Goal: Transaction & Acquisition: Purchase product/service

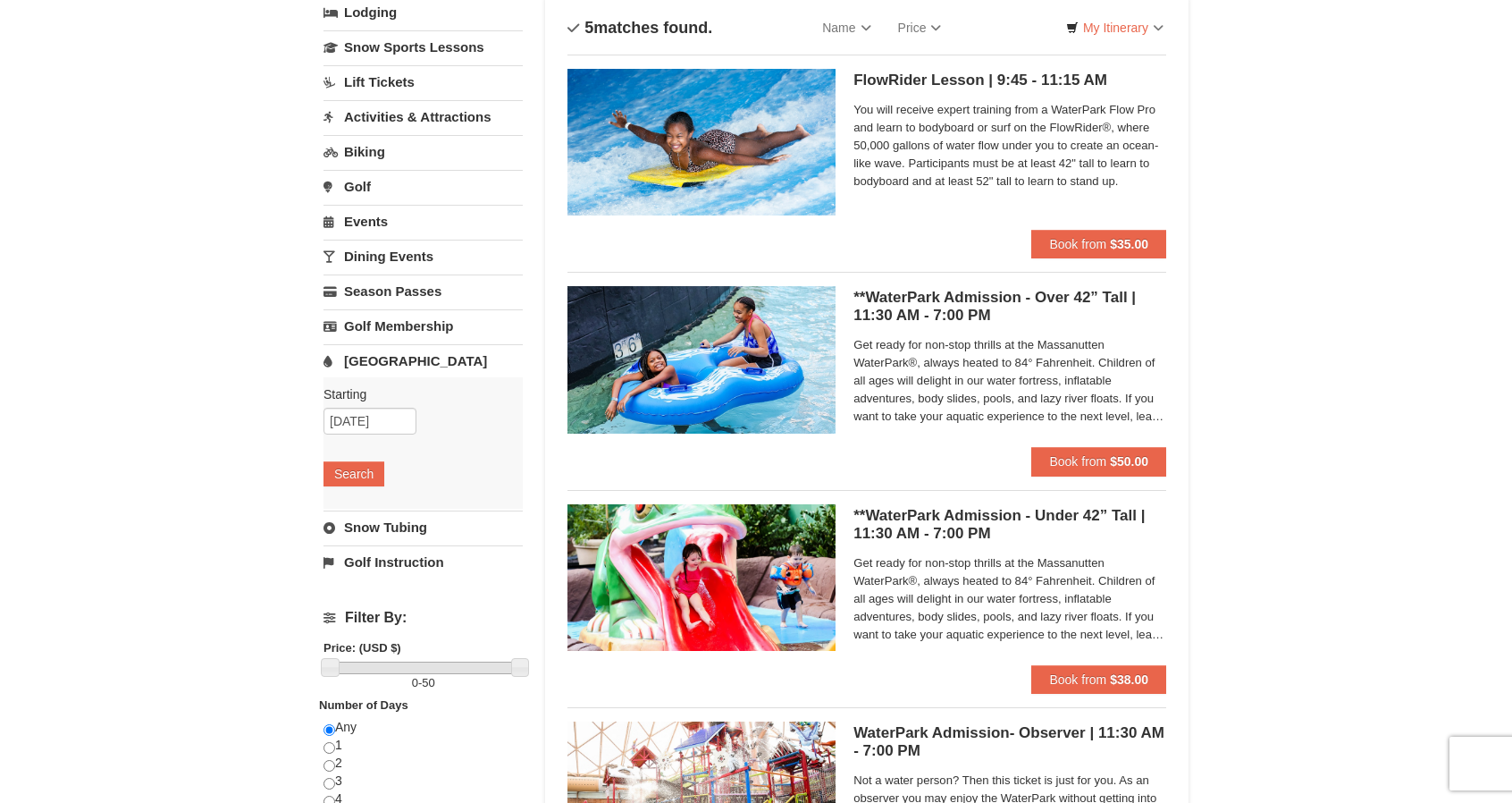
scroll to position [104, 0]
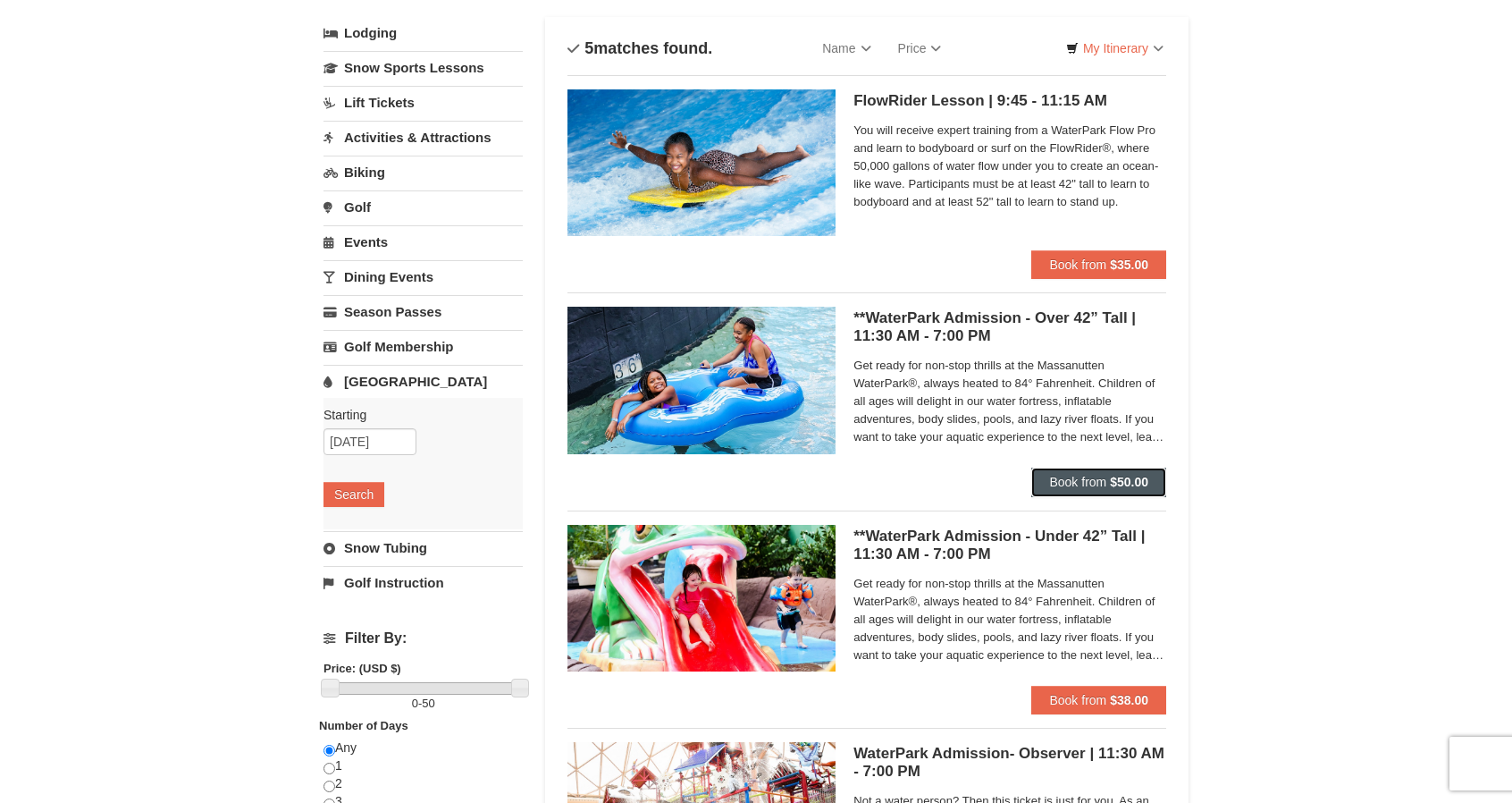
click at [1094, 478] on span "Book from" at bounding box center [1078, 482] width 57 height 14
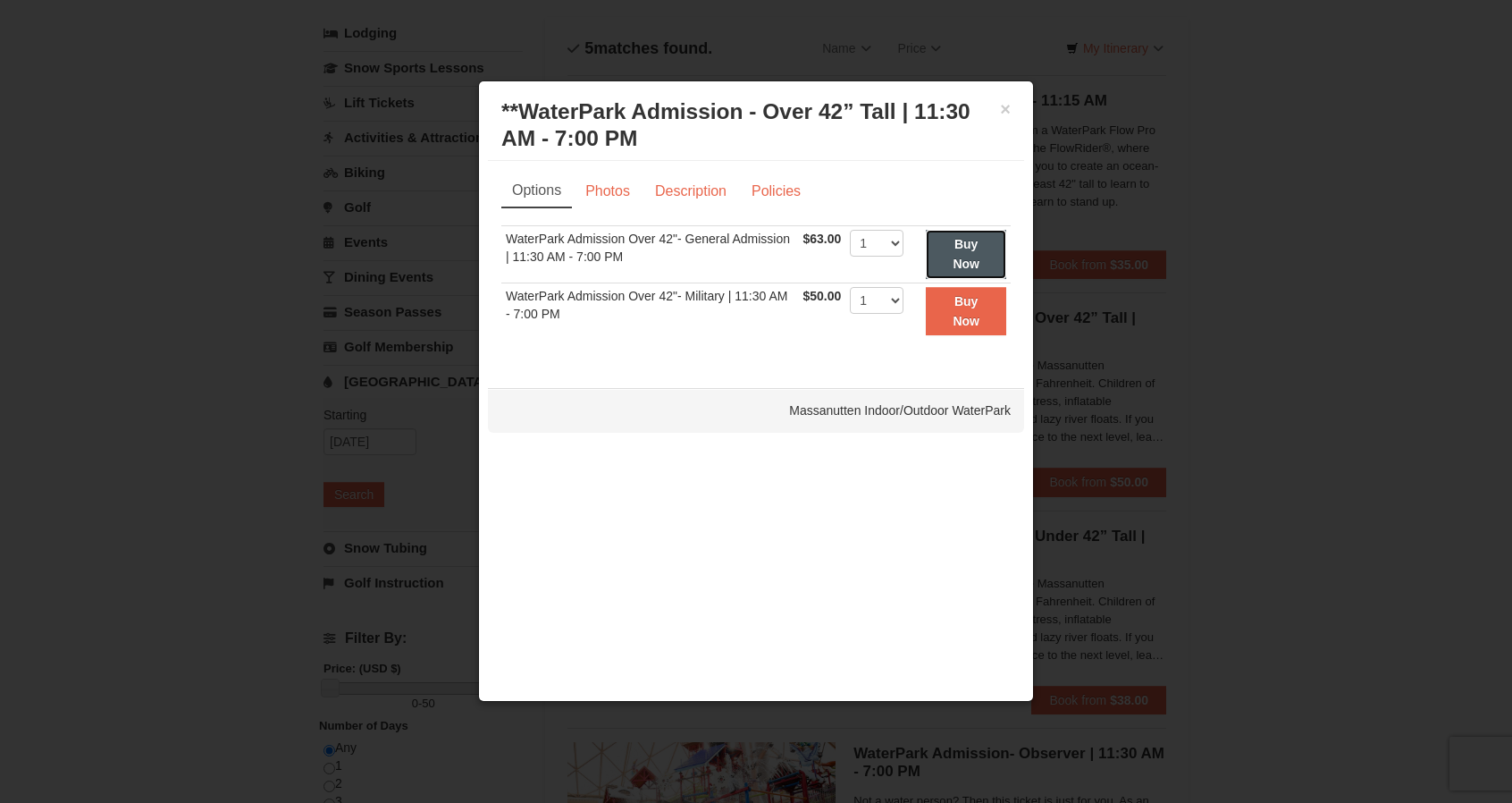
click at [968, 239] on strong "Buy Now" at bounding box center [966, 254] width 26 height 34
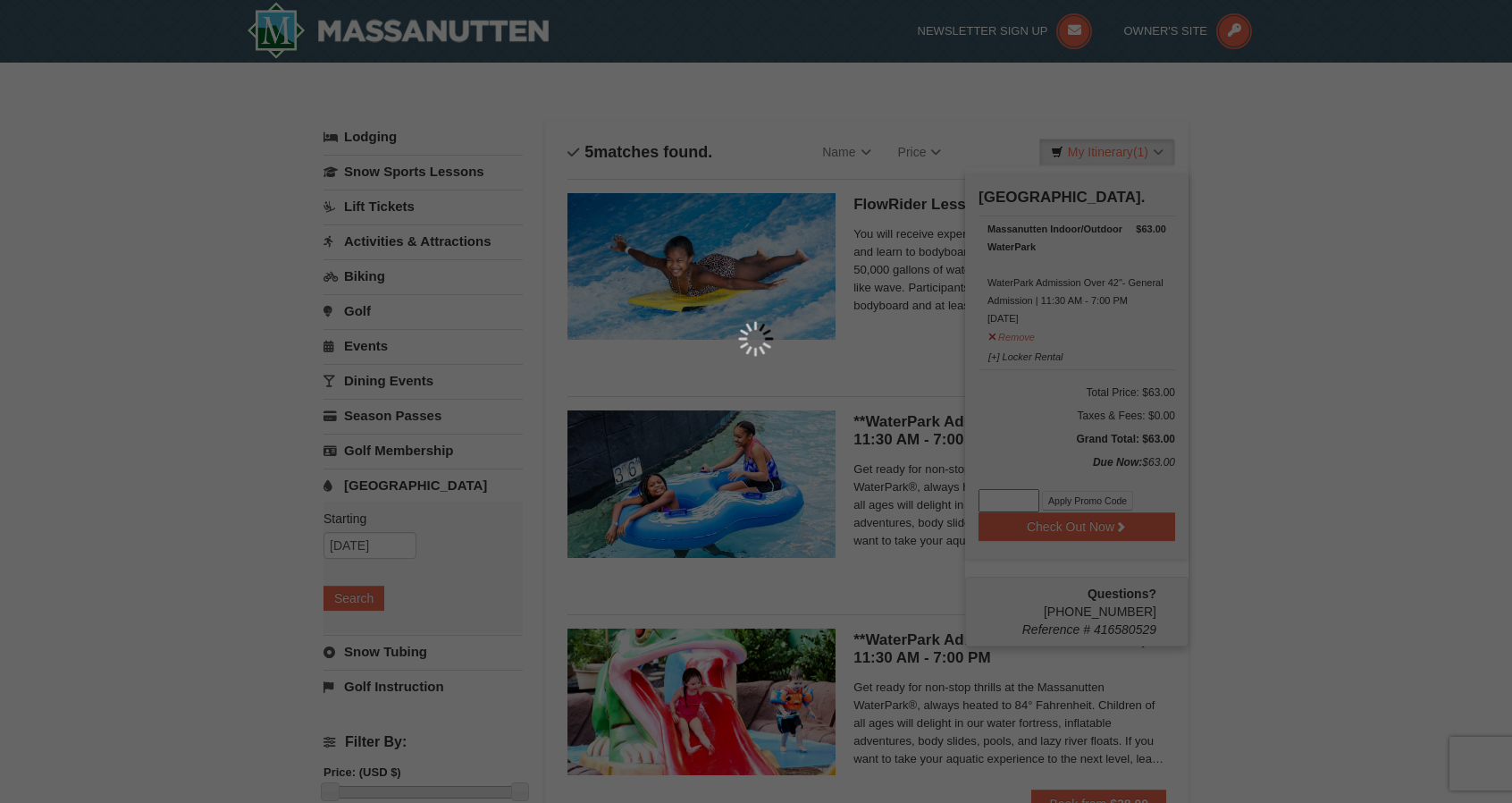
scroll to position [6, 0]
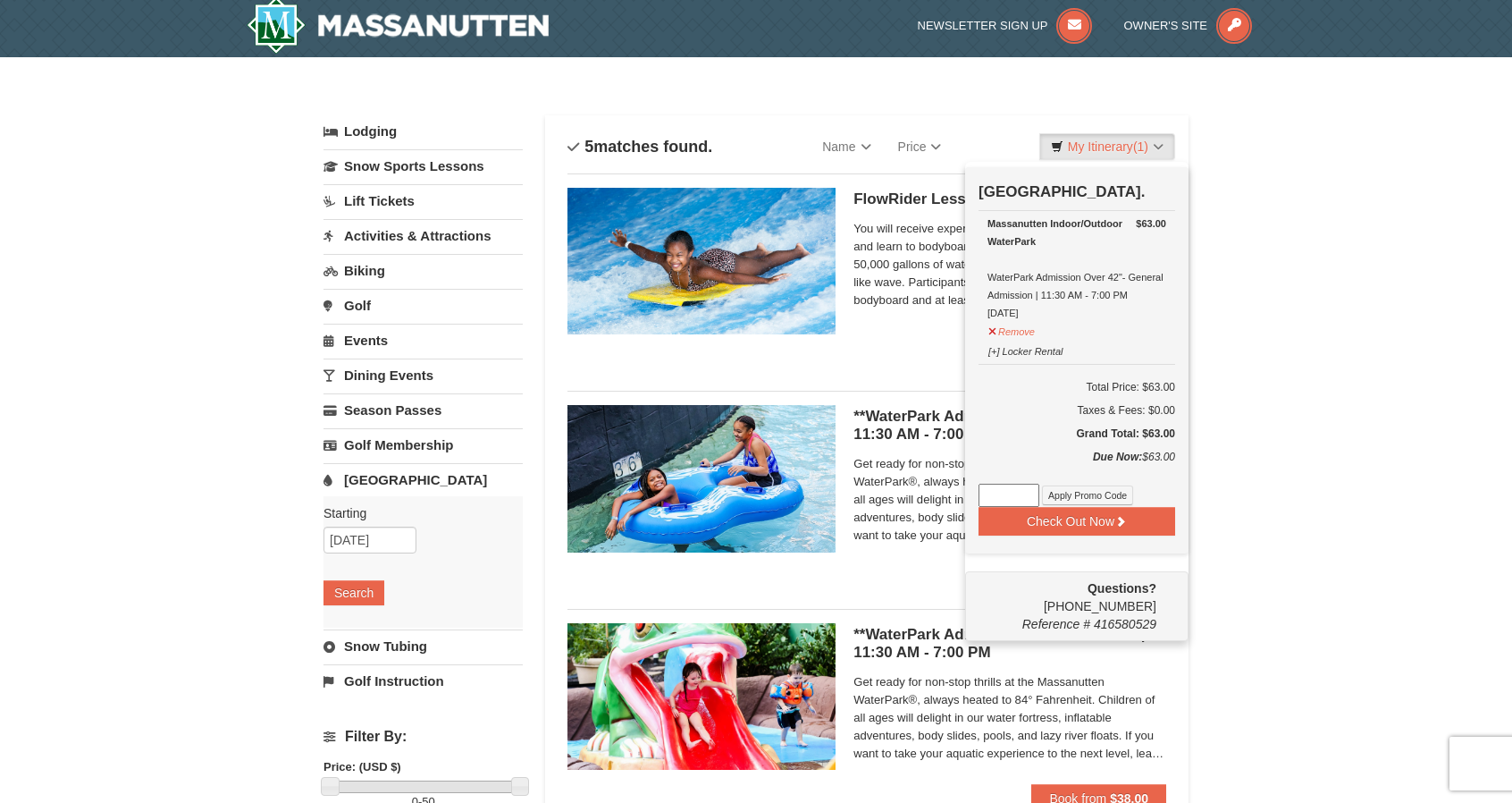
click at [1247, 548] on div "× Categories List Filter My Itinerary (1) Check Out Now [GEOGRAPHIC_DATA]. $63.…" at bounding box center [756, 684] width 1512 height 1254
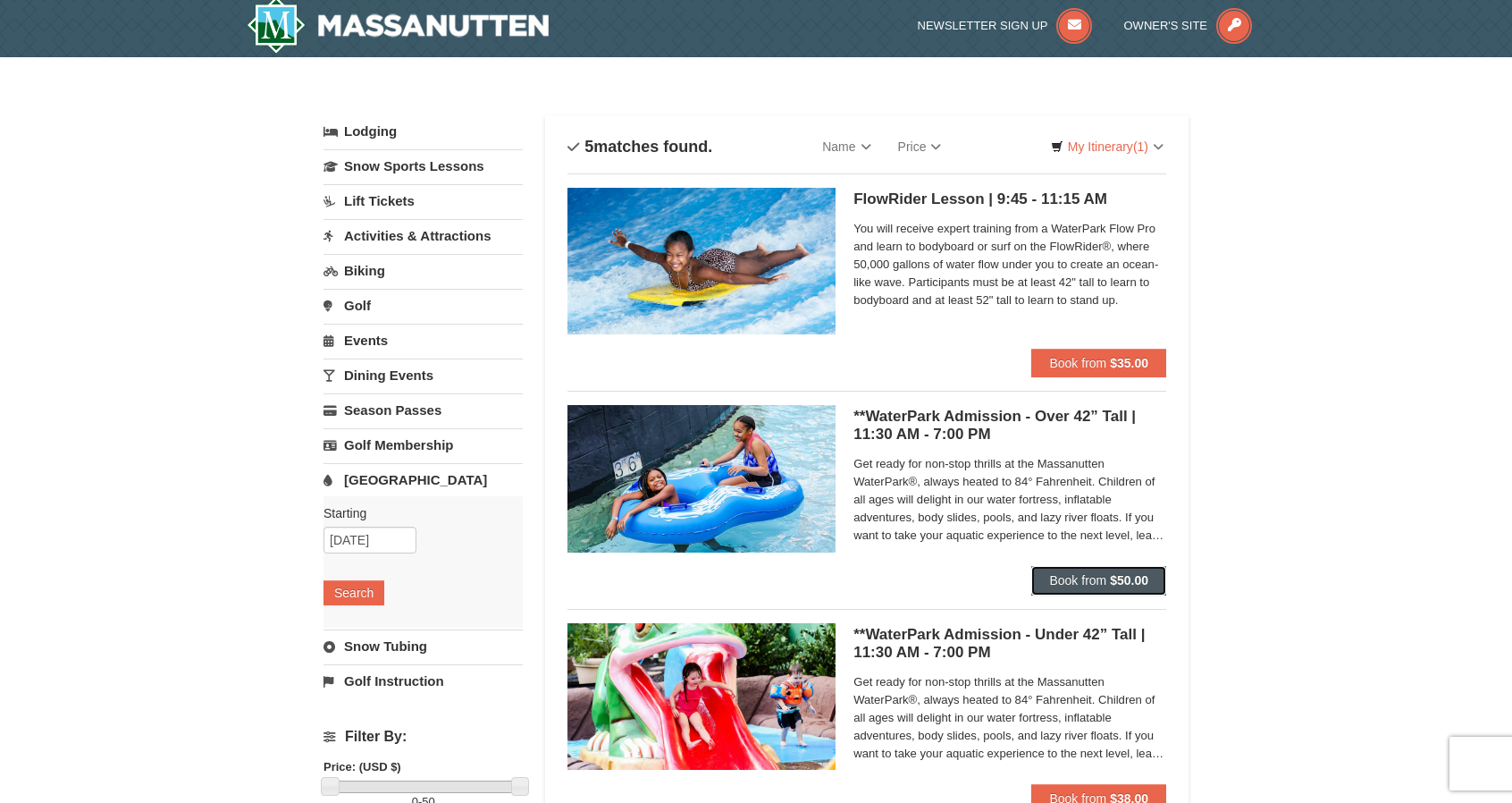
click at [1115, 584] on strong "$50.00" at bounding box center [1129, 580] width 39 height 14
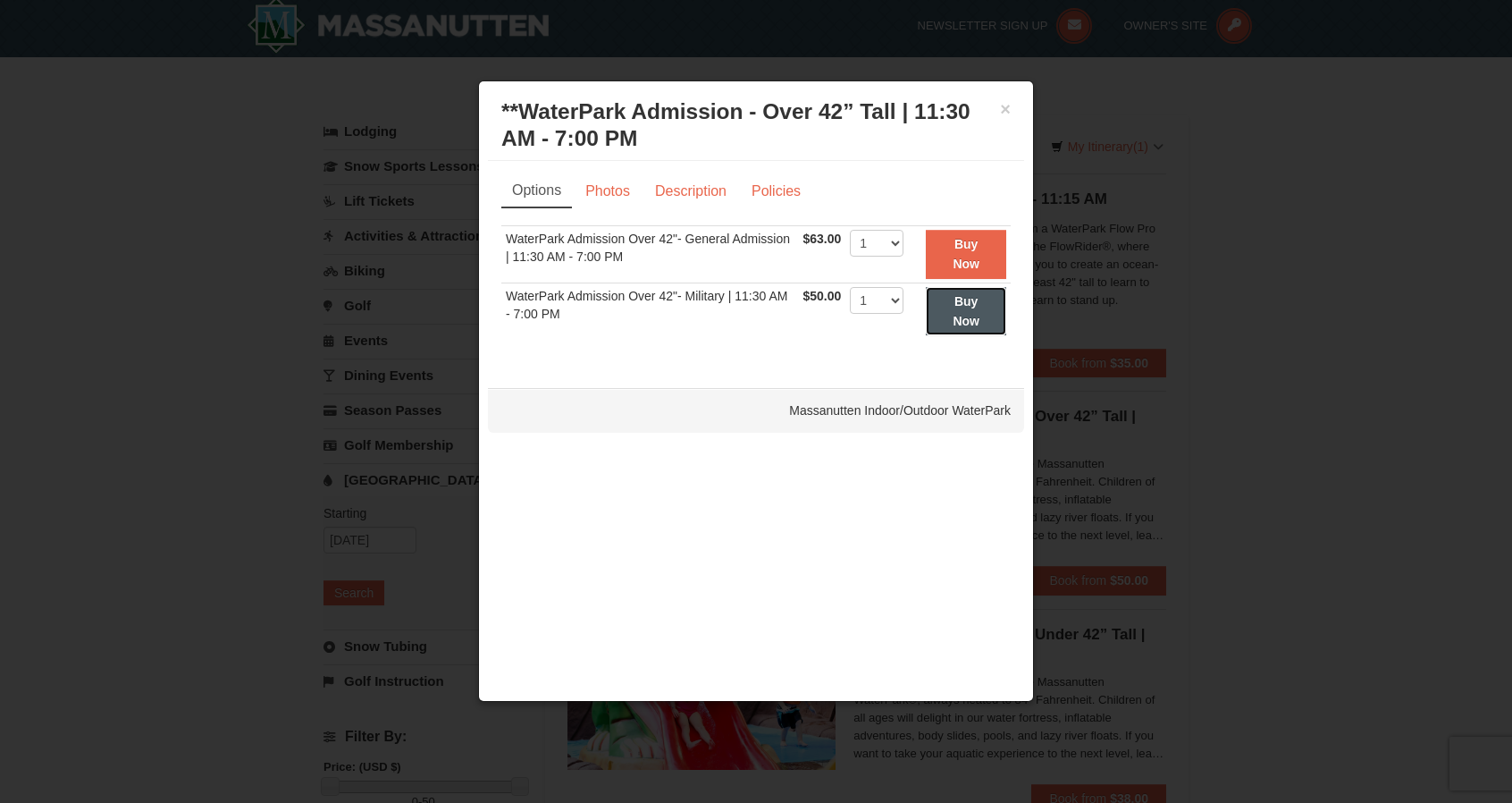
click at [961, 312] on button "Buy Now" at bounding box center [966, 311] width 80 height 49
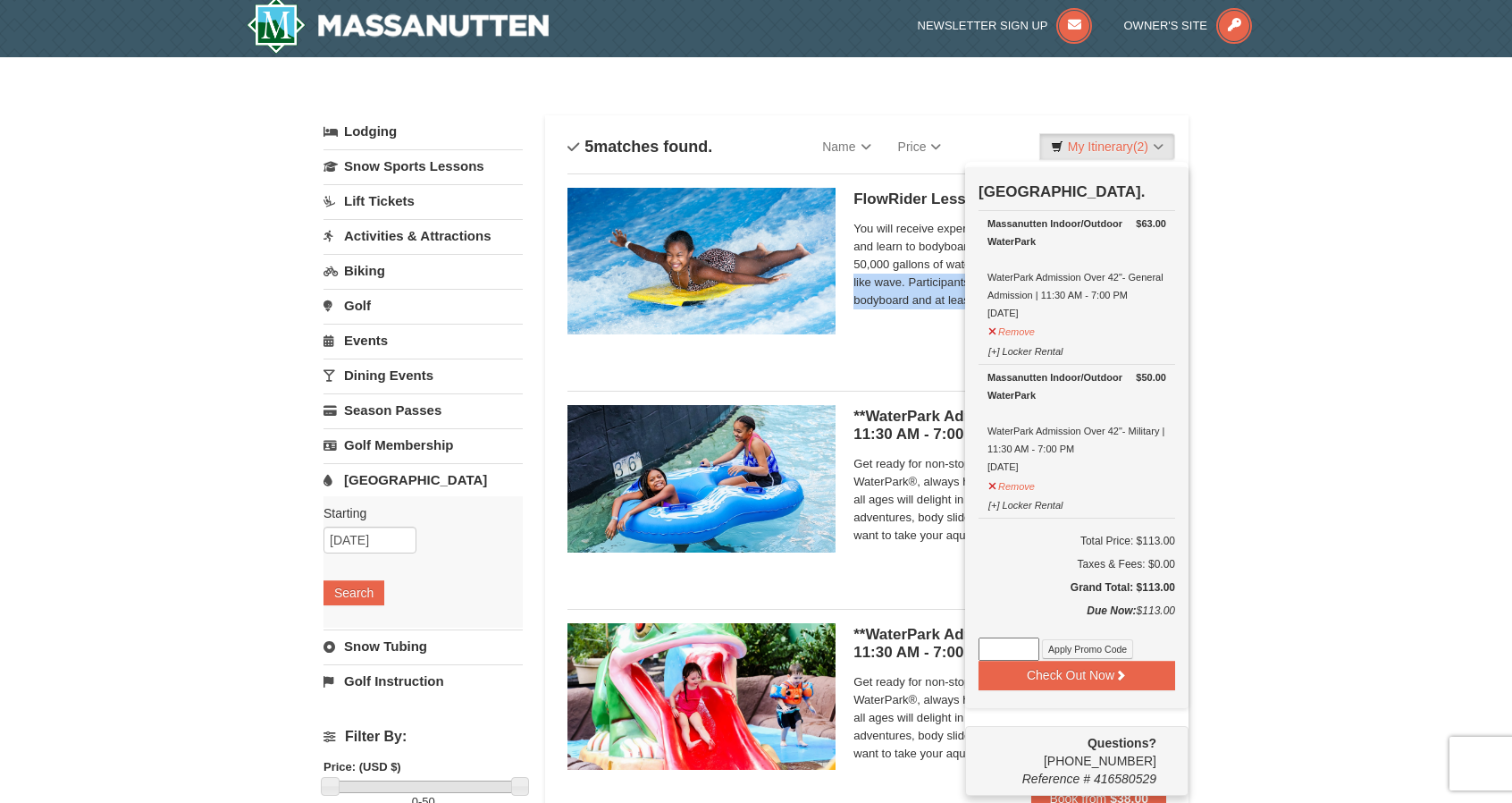
drag, startPoint x: 1423, startPoint y: 268, endPoint x: 1380, endPoint y: 365, distance: 106.1
click at [1380, 365] on div "× Categories List Filter My Itinerary (2) Check Out Now Water Park Pass. $63.00…" at bounding box center [756, 684] width 1512 height 1254
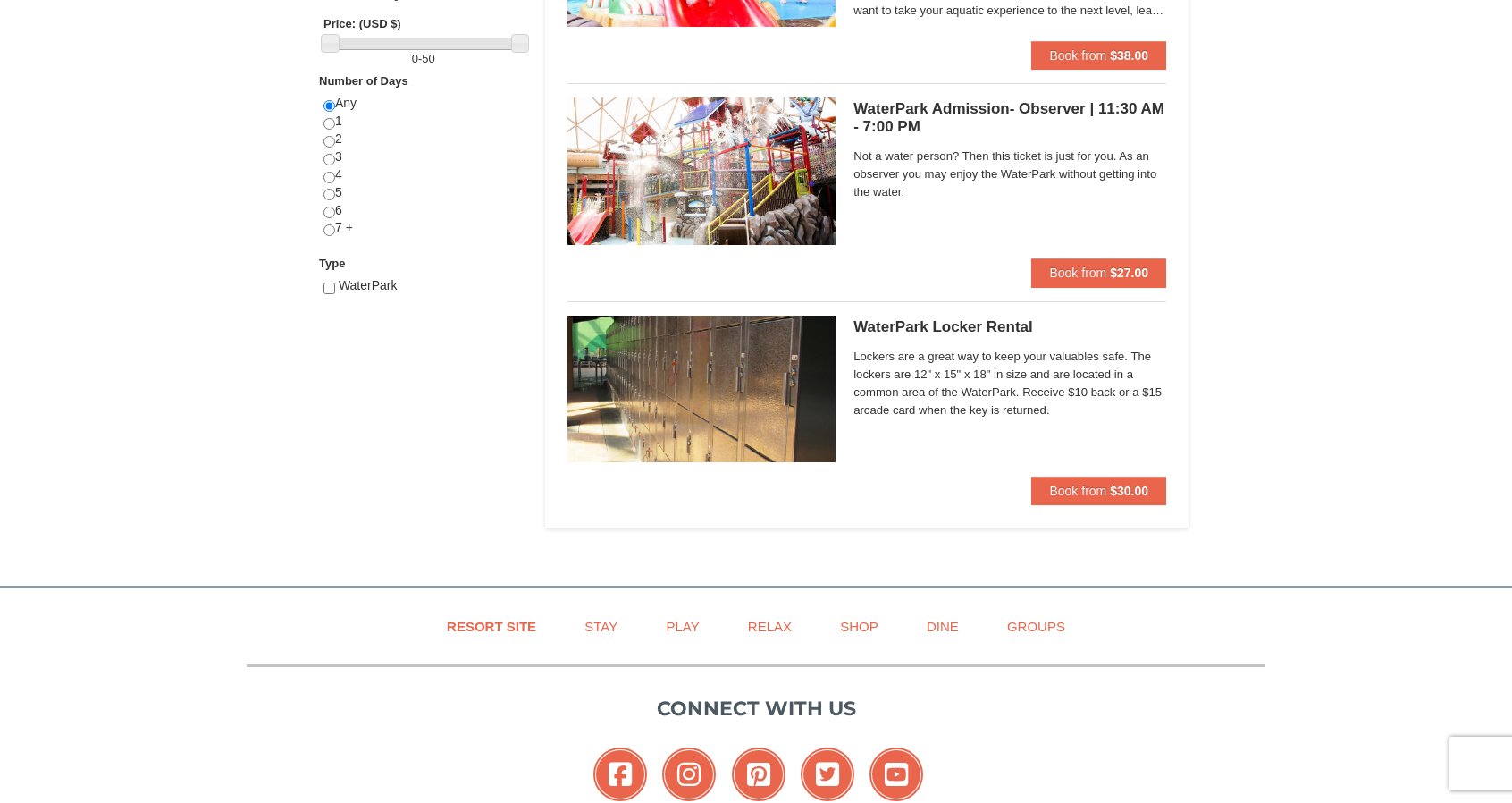
scroll to position [847, 0]
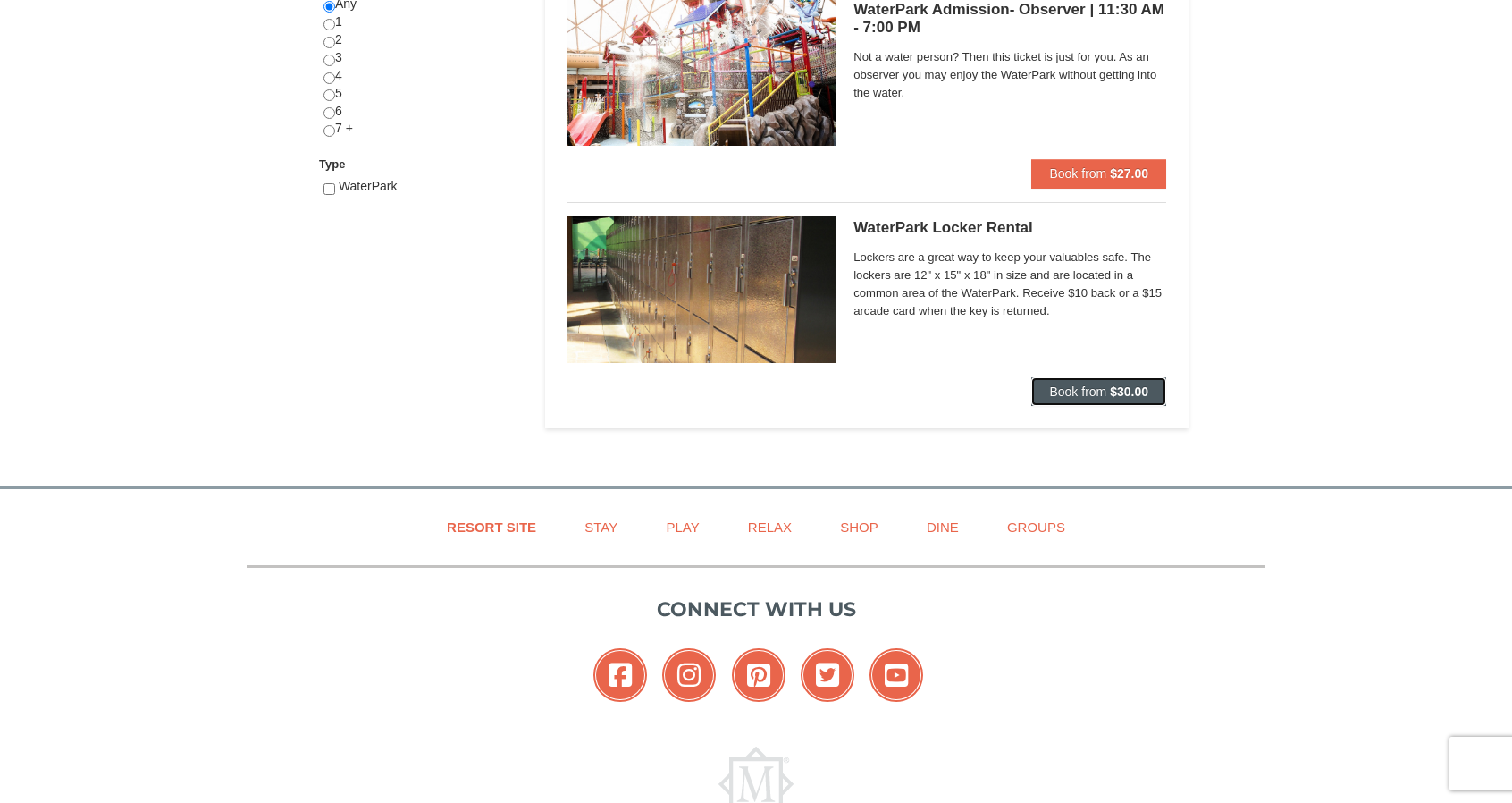
click at [1091, 392] on span "Book from" at bounding box center [1078, 391] width 57 height 14
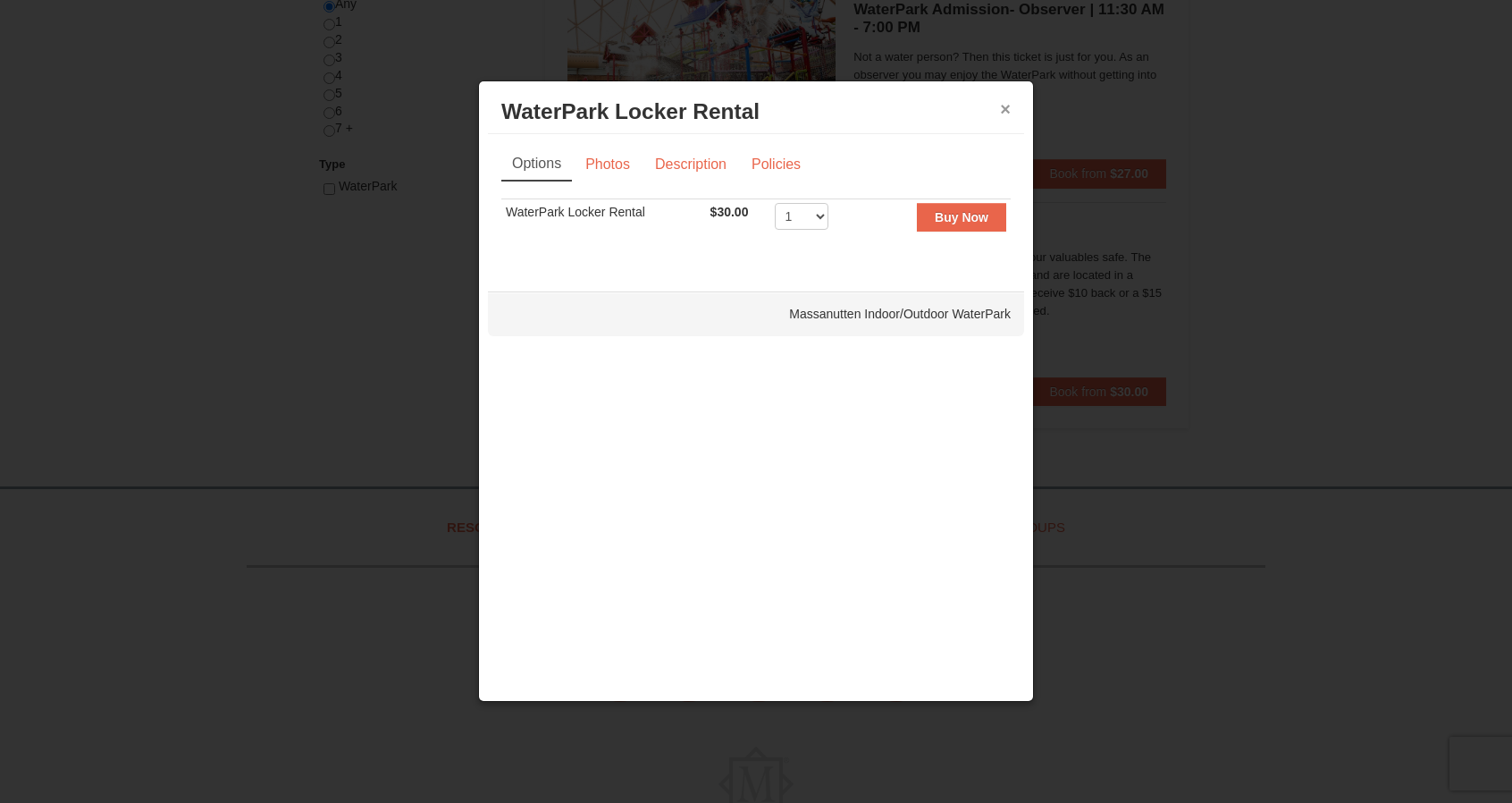
click at [1006, 113] on button "×" at bounding box center [1004, 108] width 10 height 18
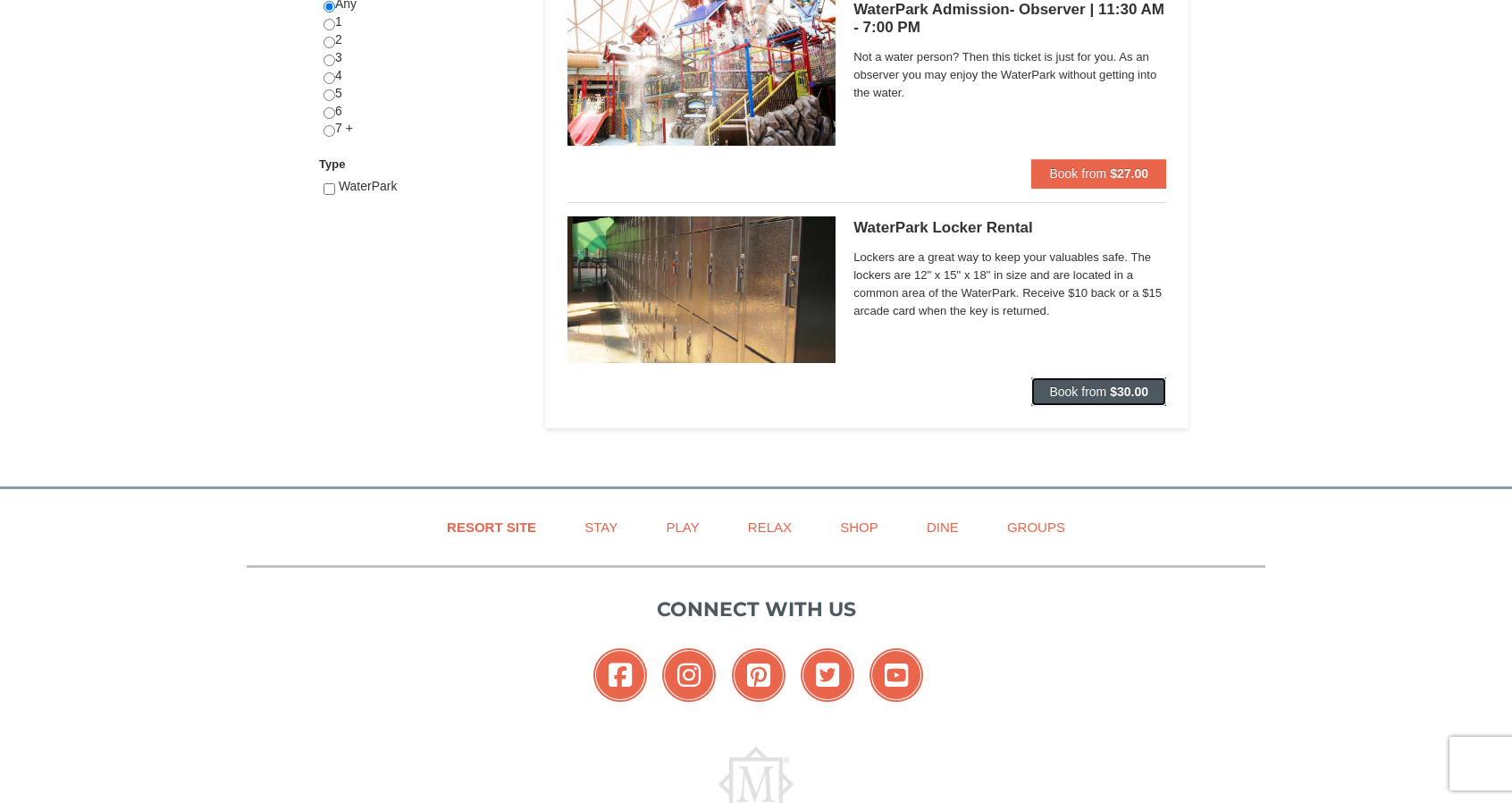
click at [1070, 394] on span "Book from" at bounding box center [1078, 391] width 57 height 14
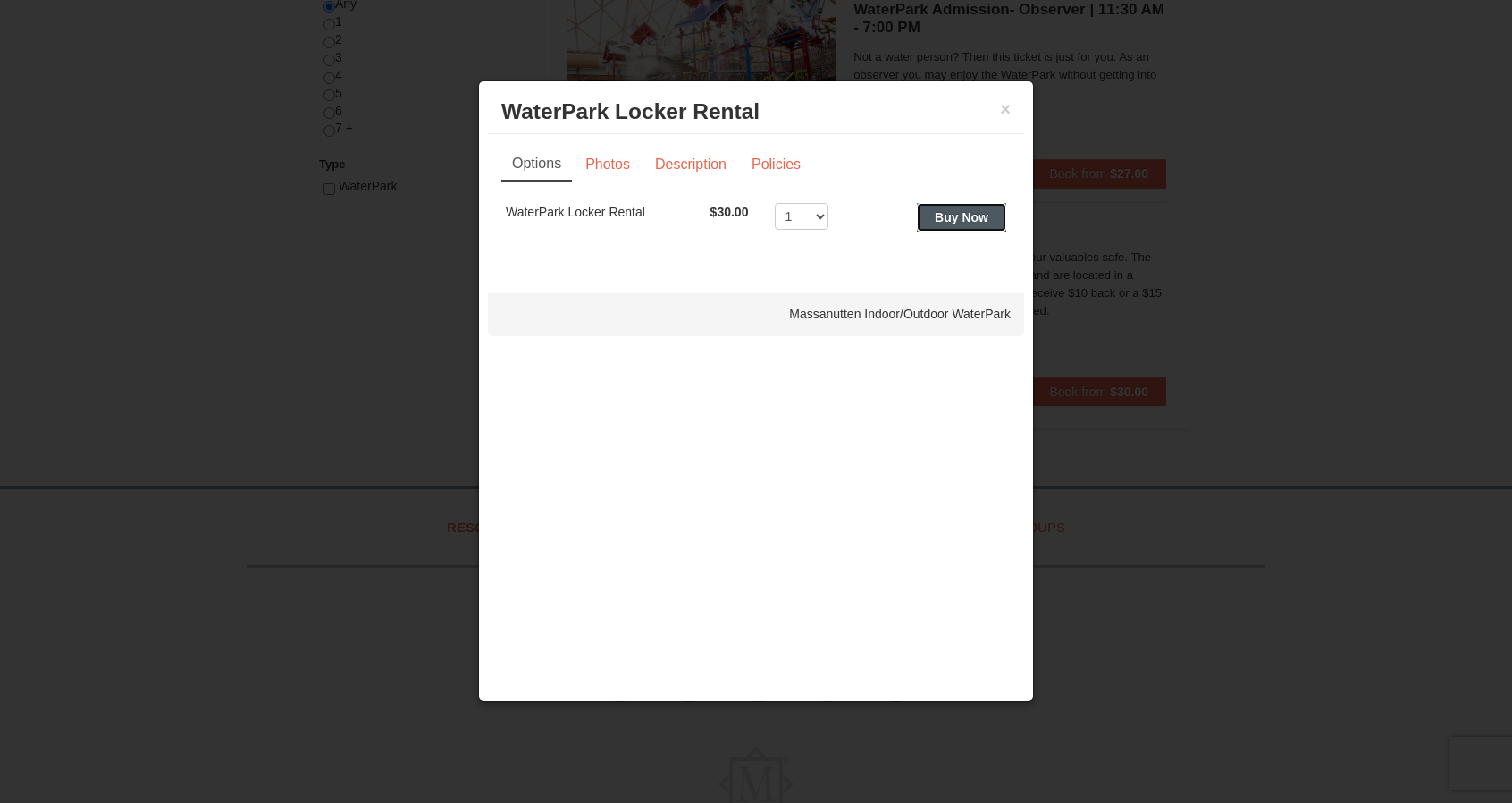
click at [949, 226] on button "Buy Now" at bounding box center [961, 217] width 89 height 28
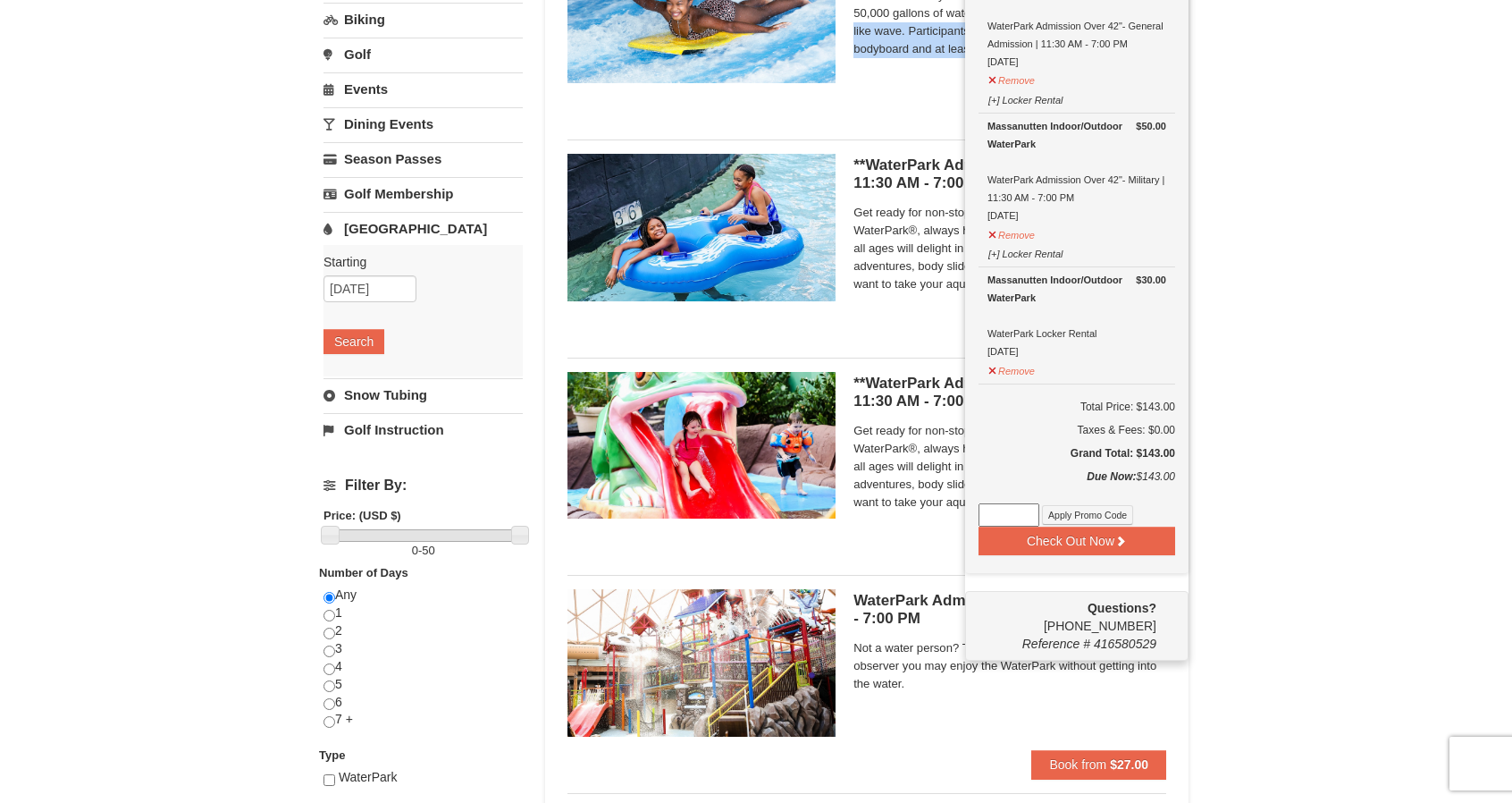
scroll to position [257, 0]
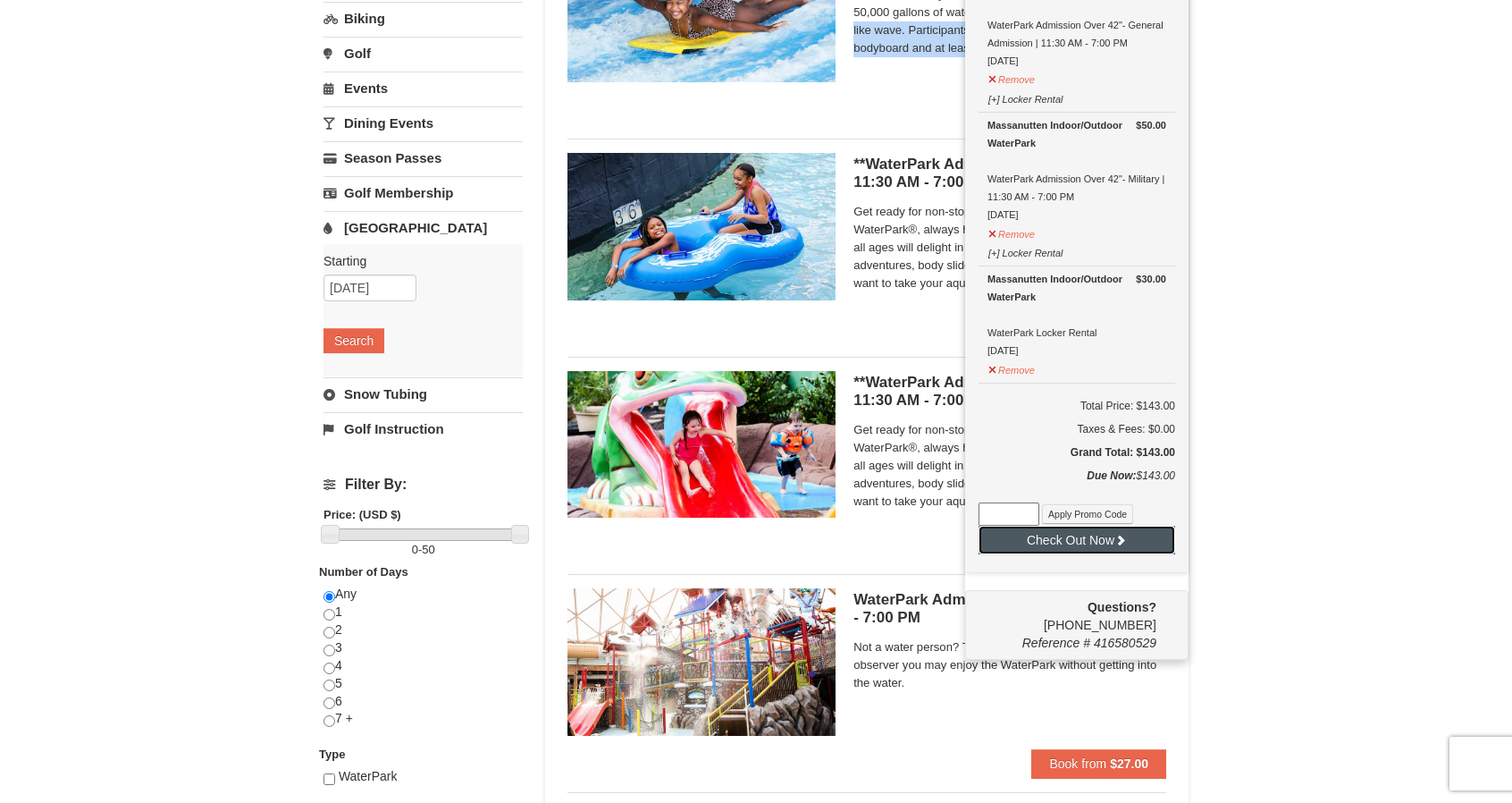
click at [1130, 531] on button "Check Out Now" at bounding box center [1077, 540] width 197 height 28
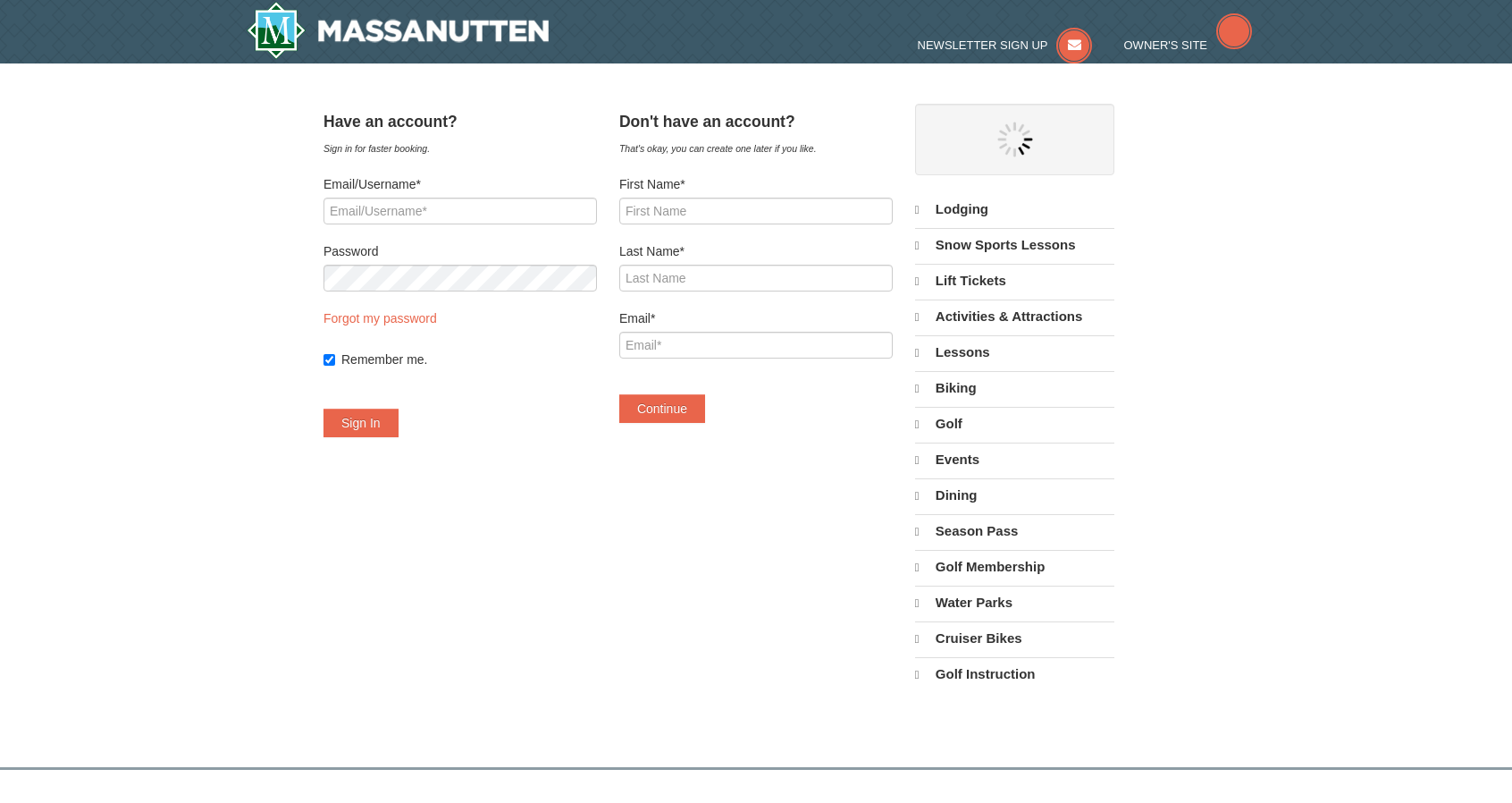
select select "10"
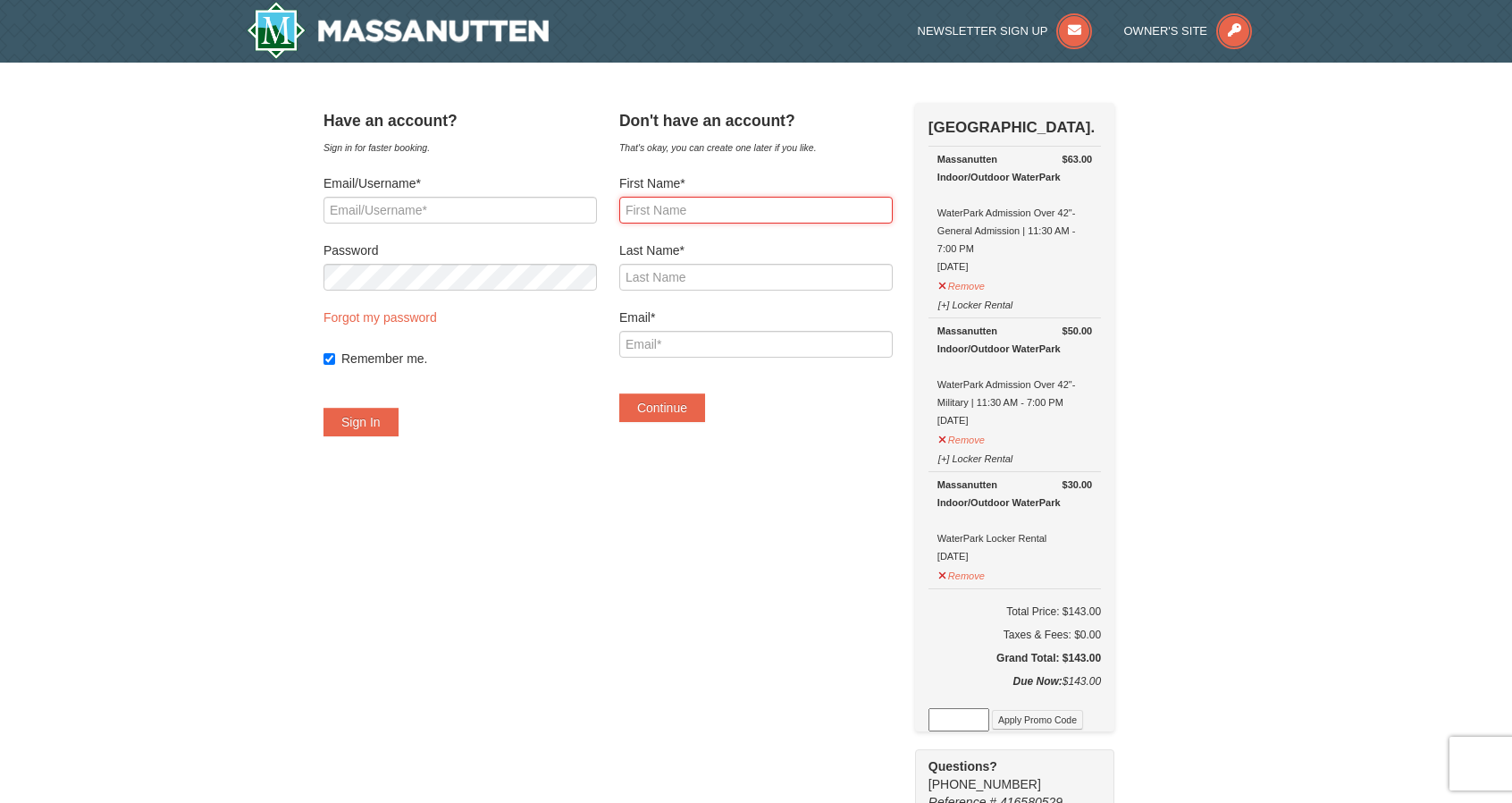
click at [719, 212] on input "First Name*" at bounding box center [756, 210] width 273 height 26
type input "Vicki"
type input "Valyear"
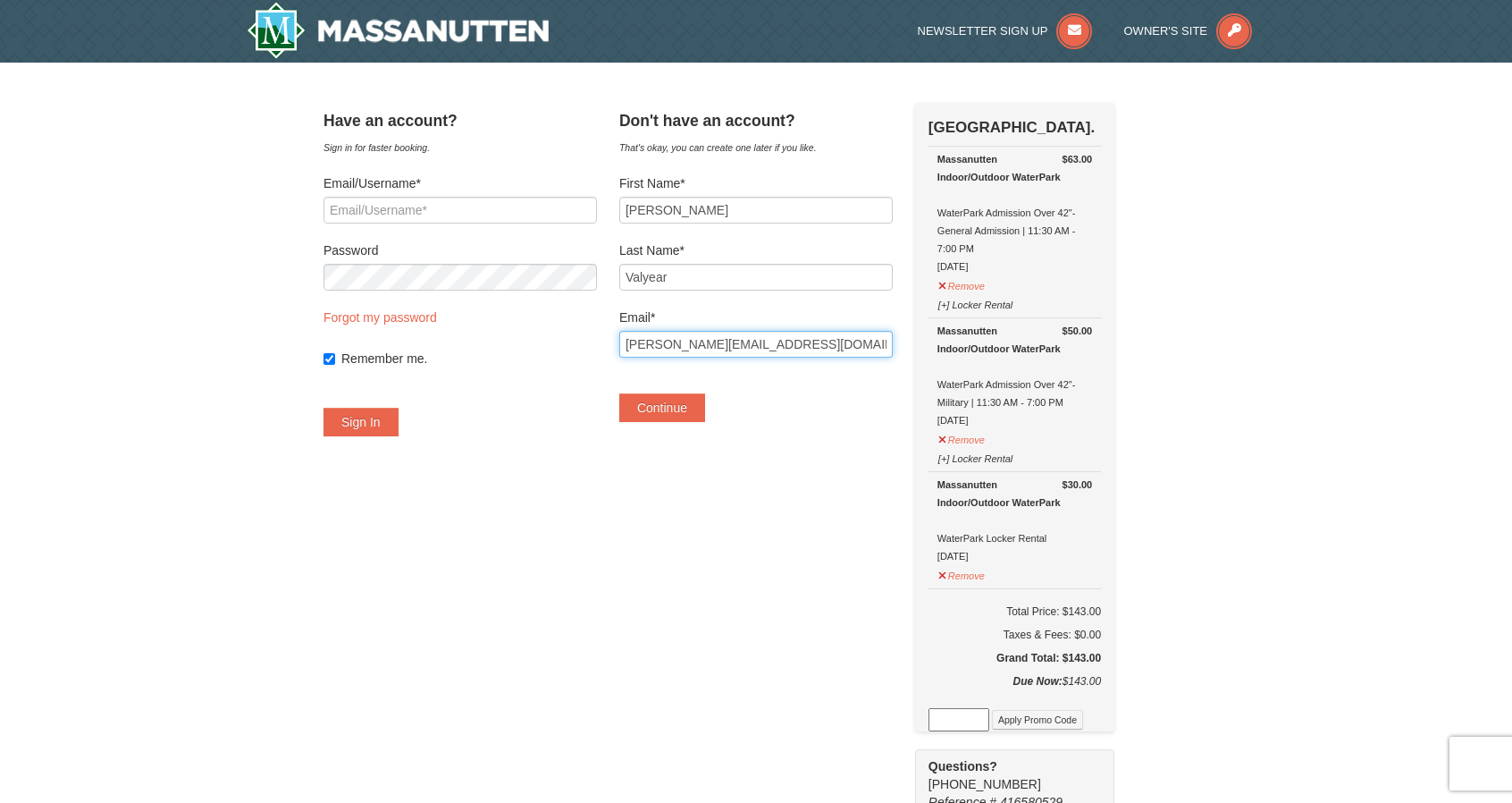
click at [886, 353] on input "vicki.valyear@provider.presence.com" at bounding box center [756, 344] width 273 height 26
type input "v"
type input "[EMAIL_ADDRESS][DOMAIN_NAME]"
click at [685, 401] on button "Continue" at bounding box center [661, 407] width 86 height 28
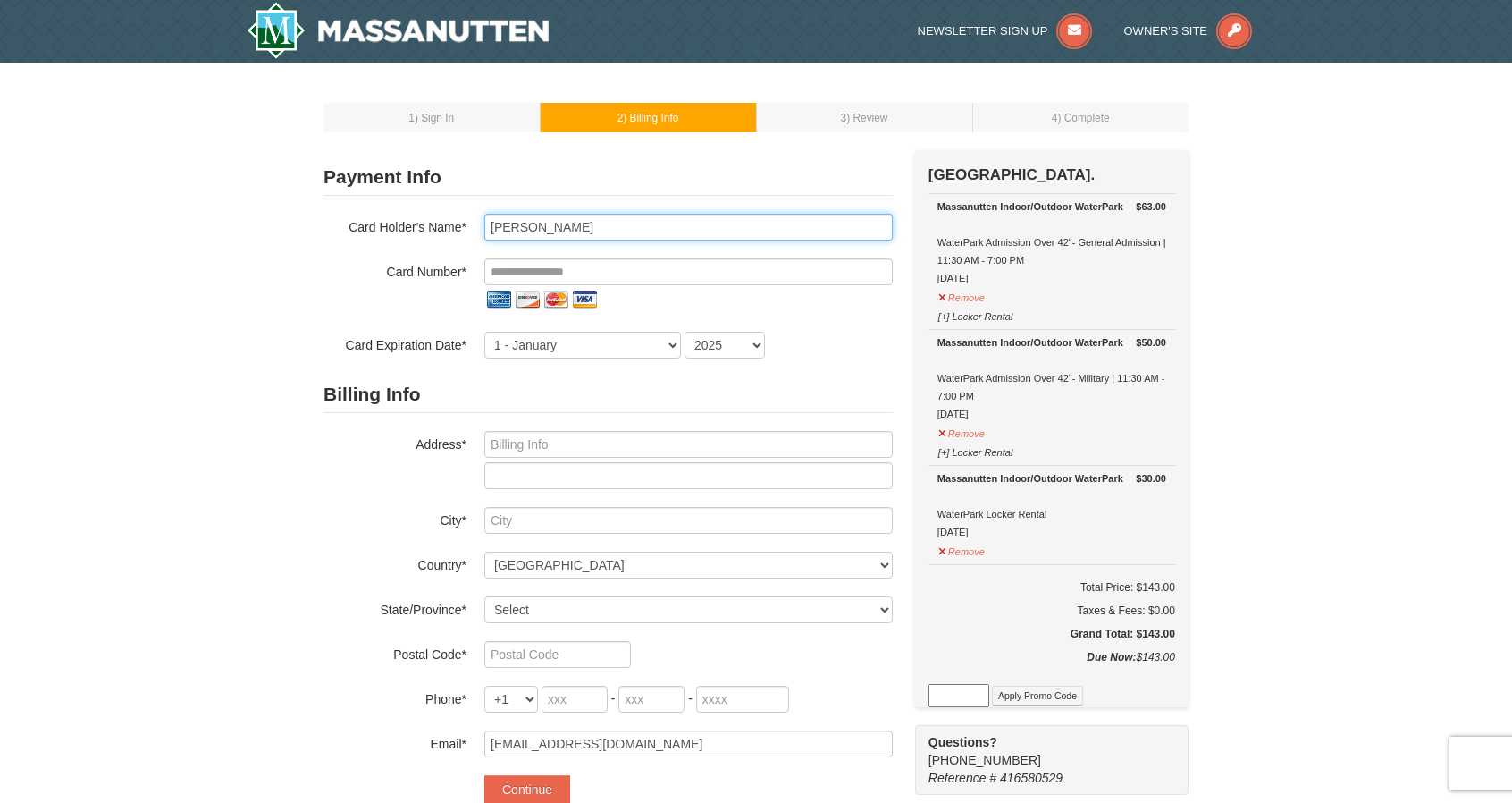
click at [518, 226] on input "Vicki Valyear" at bounding box center [688, 227] width 408 height 26
type input "Victoria Marie Valyear"
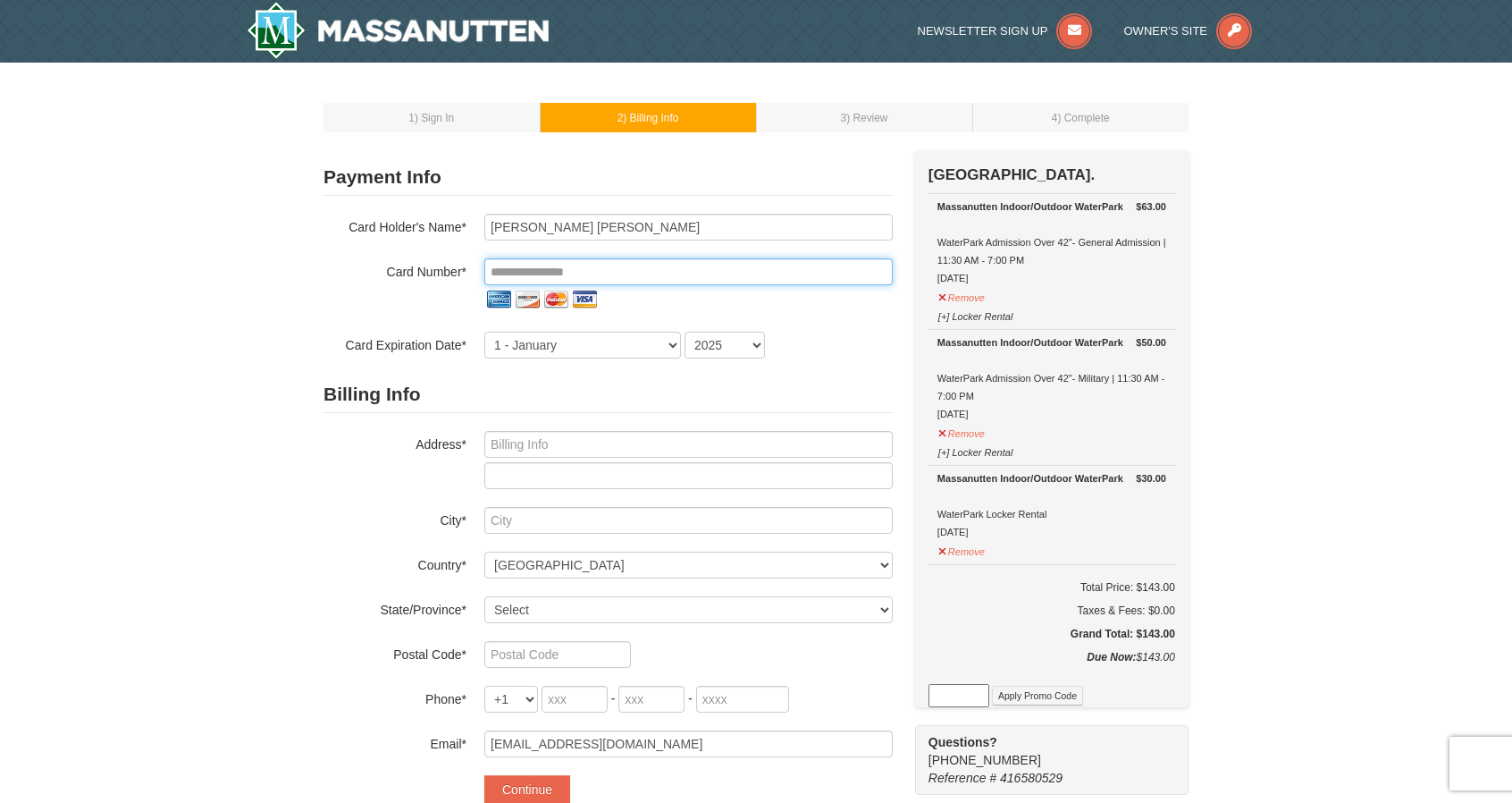
click at [520, 277] on input "tel" at bounding box center [688, 271] width 408 height 26
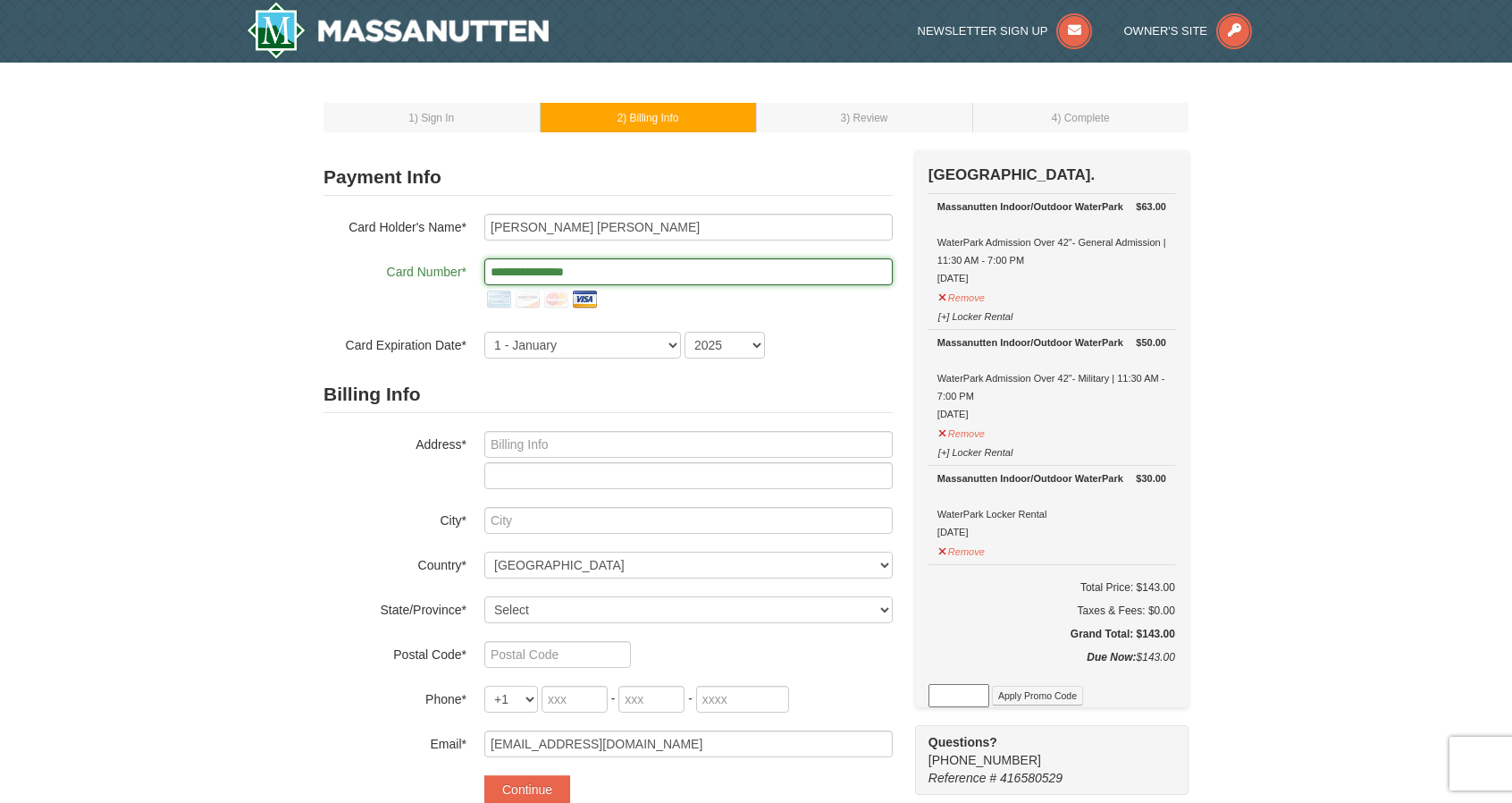
type input "**********"
click at [544, 348] on select "1 - January 2 - February 3 - March 4 - April 5 - May 6 - June 7 - July 8 - Augu…" at bounding box center [582, 345] width 197 height 26
select select "8"
click at [484, 332] on select "1 - January 2 - February 3 - March 4 - April 5 - May 6 - June 7 - July 8 - Augu…" at bounding box center [582, 345] width 197 height 26
click at [735, 348] on select "2025 2026 2027 2028 2029 2030 2031 2032 2033 2034" at bounding box center [724, 345] width 80 height 26
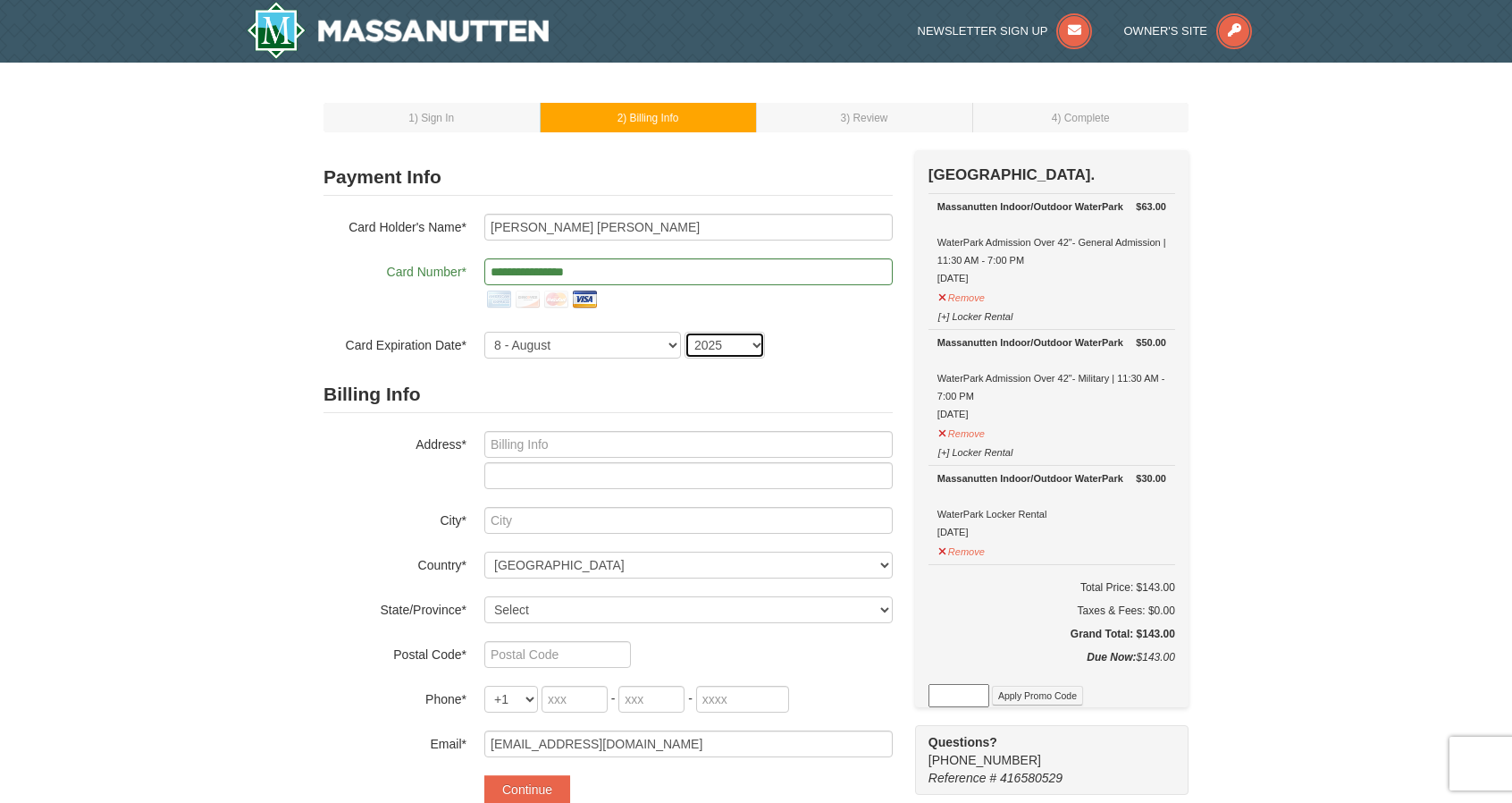
select select "2029"
click at [685, 332] on select "2025 2026 2027 2028 2029 2030 2031 2032 2033 2034" at bounding box center [724, 345] width 80 height 26
click at [536, 443] on input "text" at bounding box center [688, 444] width 408 height 26
type input "1009 Redbud Road"
type input "WINCHESTER"
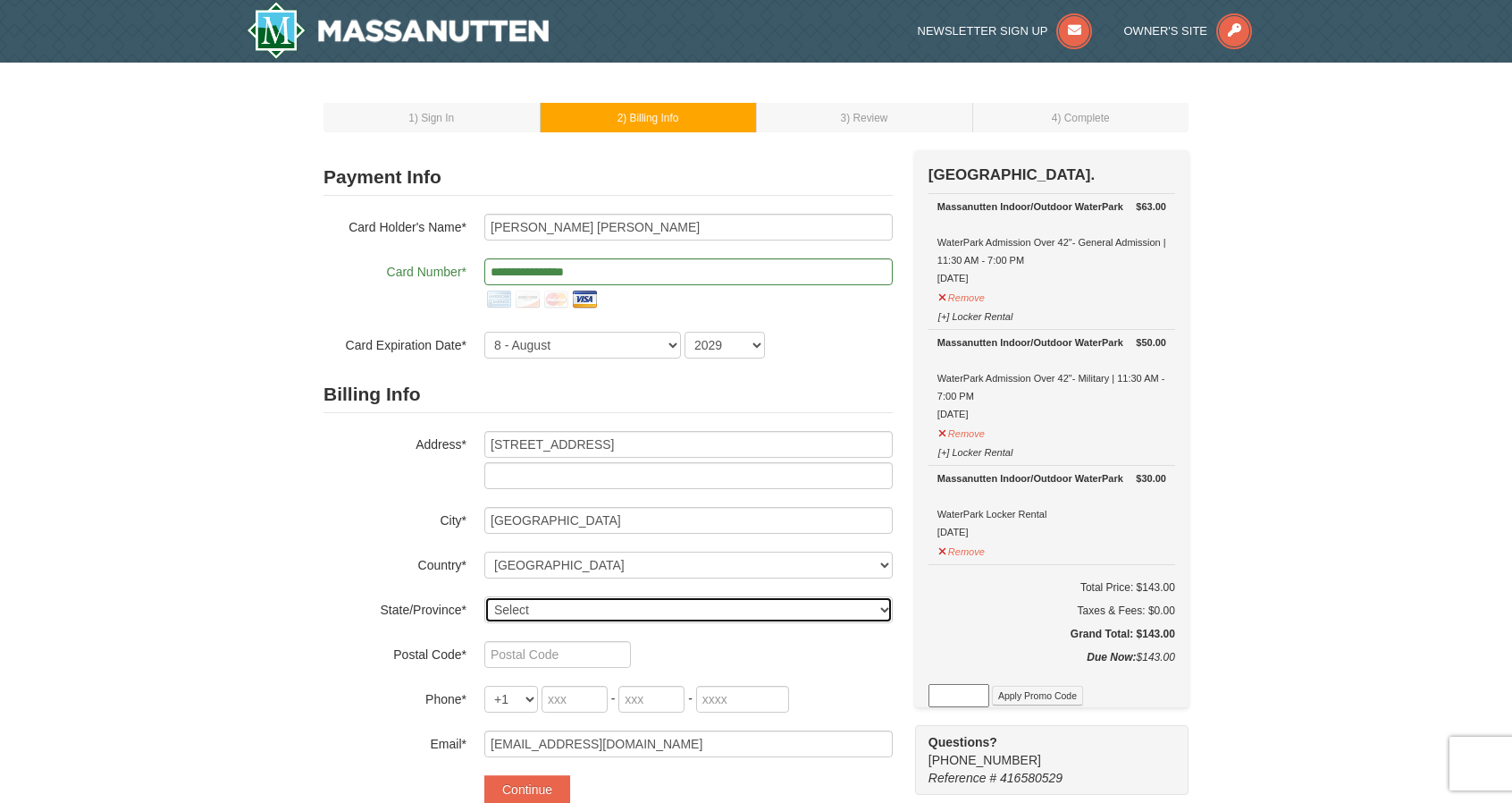
select select "VA"
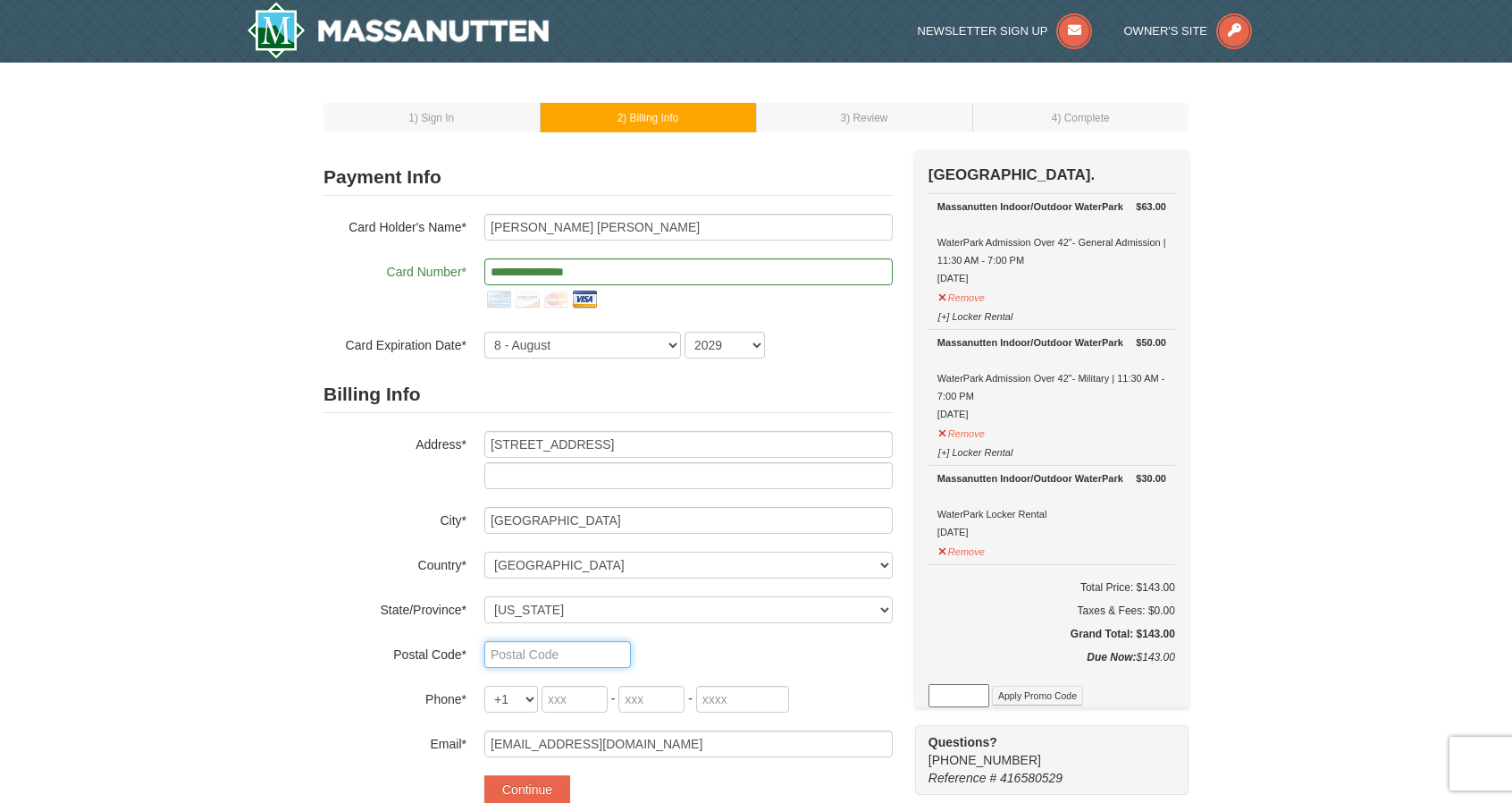
type input "22603"
type input "540"
type input "303"
type input "6434"
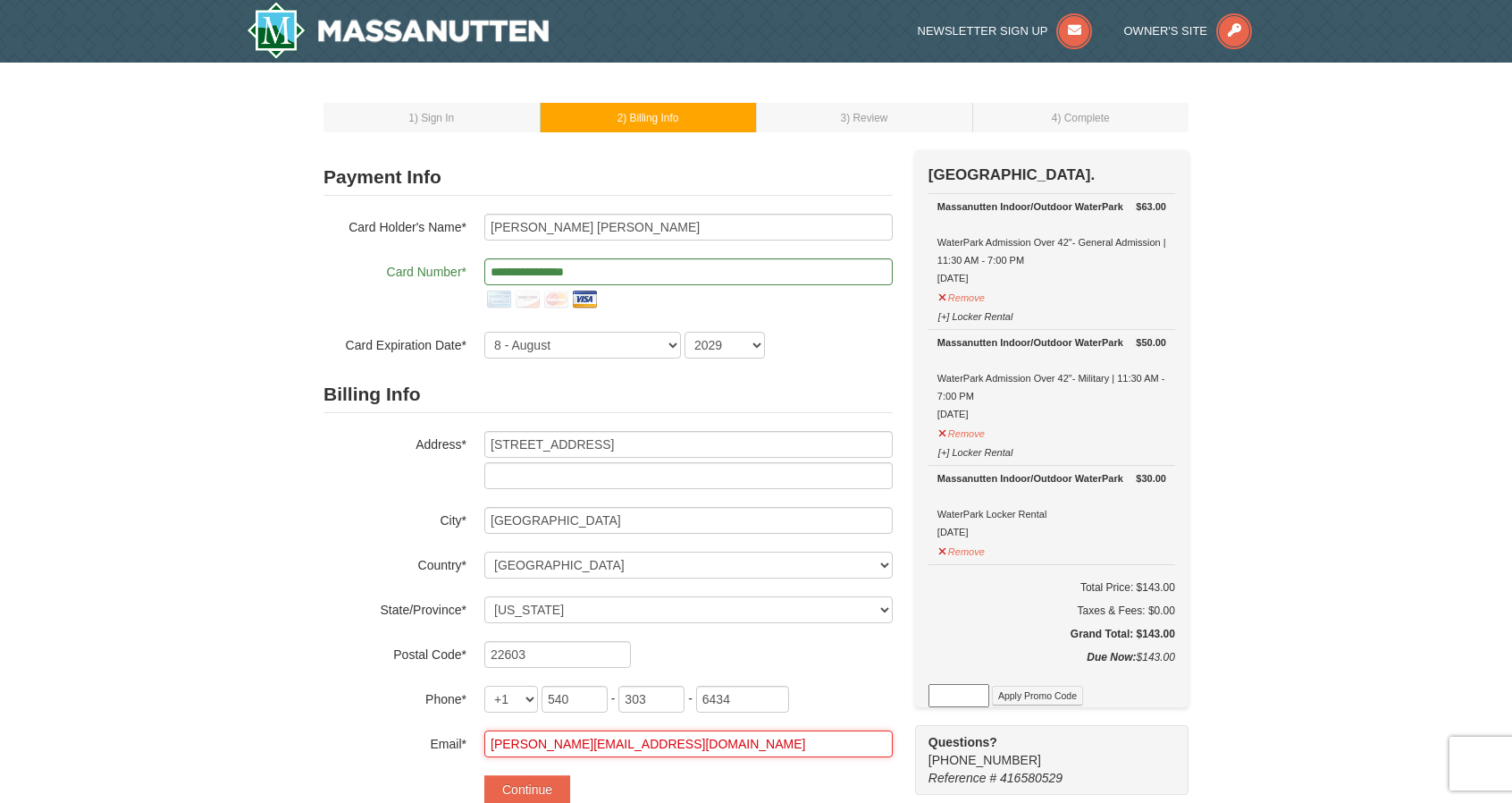
click at [737, 739] on input "vicki.valyear@provider.presence.com" at bounding box center [688, 744] width 408 height 26
type input "v"
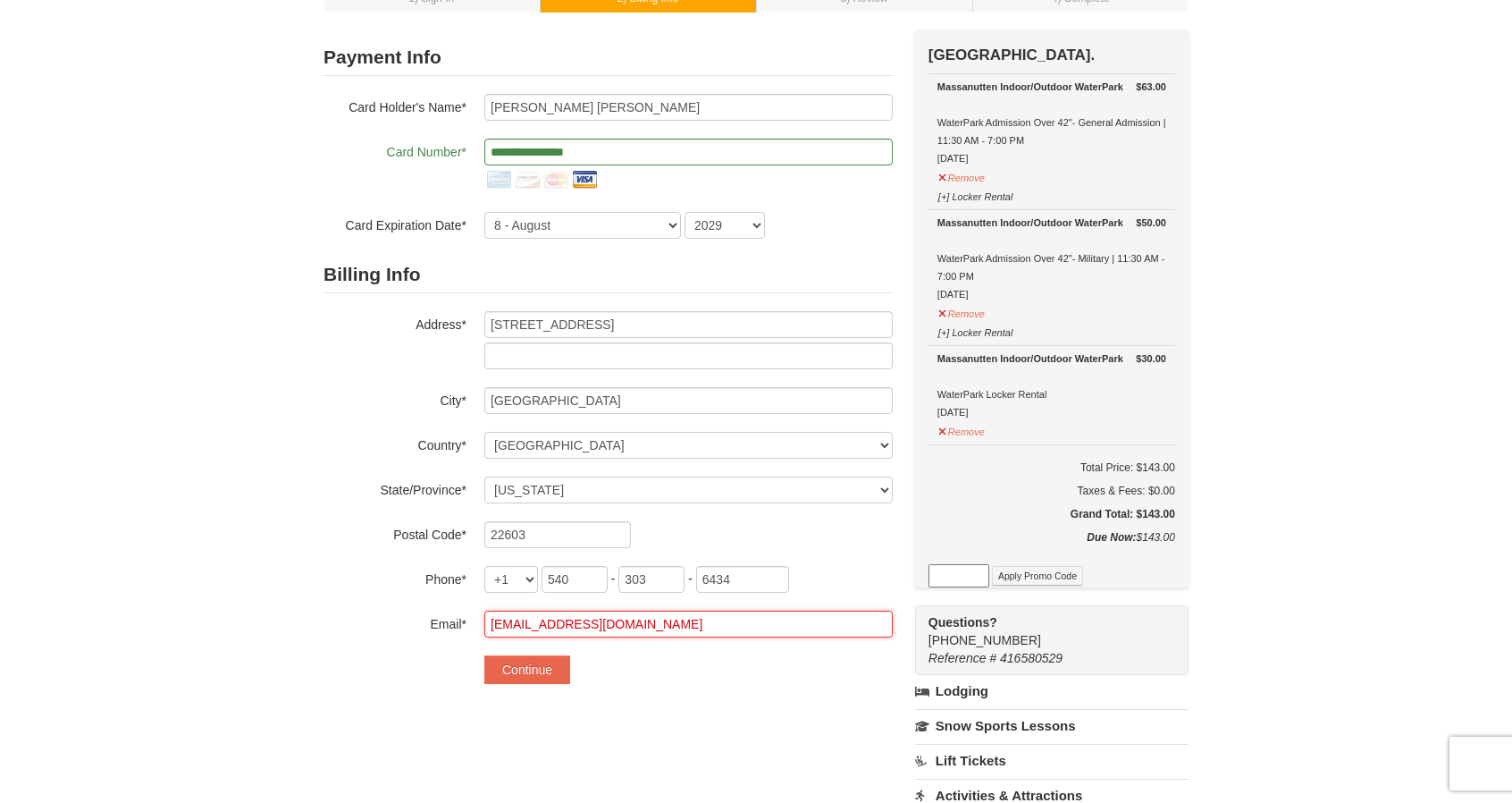
scroll to position [74, 0]
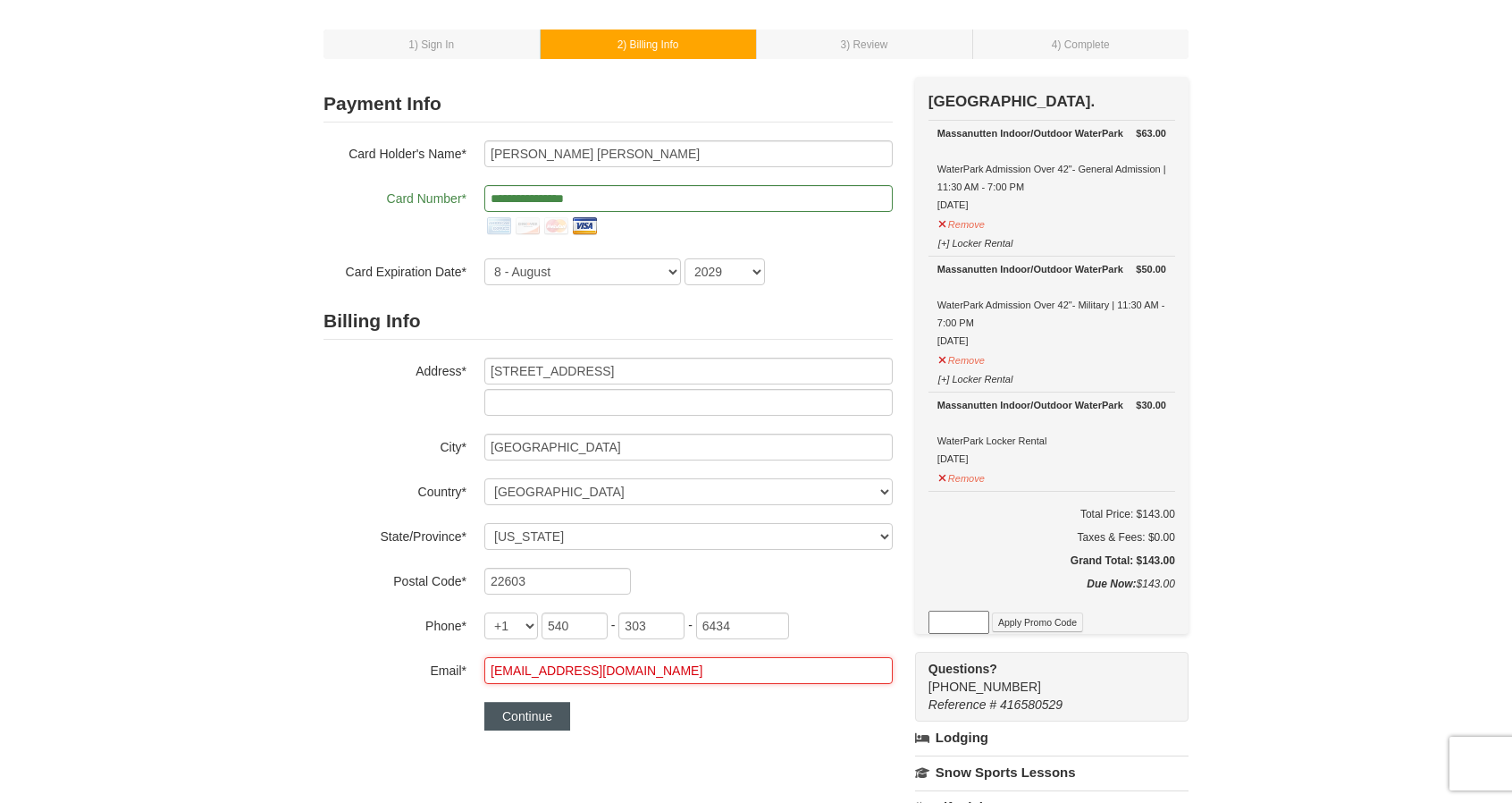
type input "[EMAIL_ADDRESS][DOMAIN_NAME]"
click at [526, 711] on button "Continue" at bounding box center [527, 716] width 86 height 28
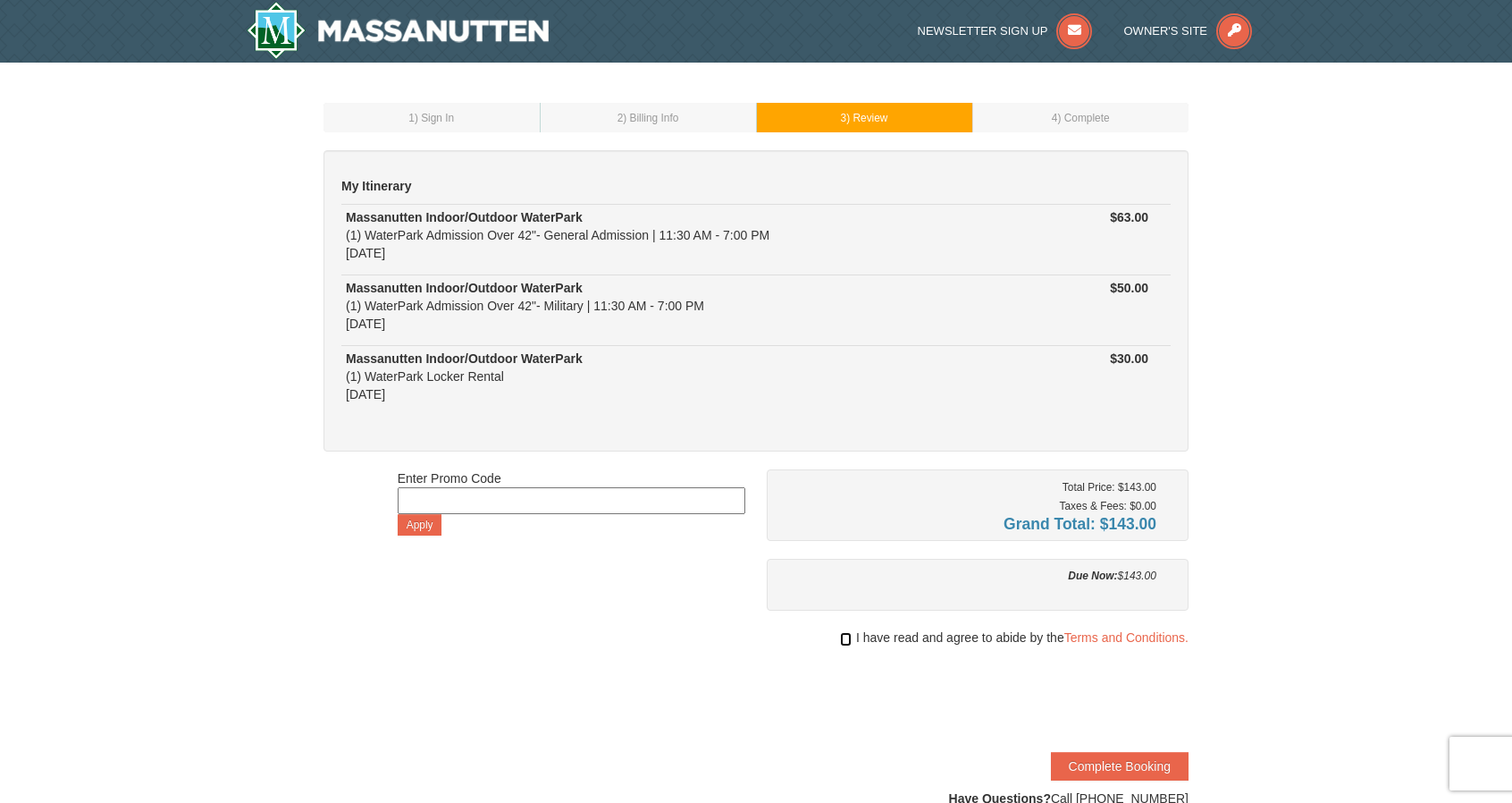
click at [840, 634] on input "checkbox" at bounding box center [846, 639] width 11 height 14
checkbox input "true"
click at [1144, 760] on button "Complete Booking" at bounding box center [1120, 766] width 138 height 28
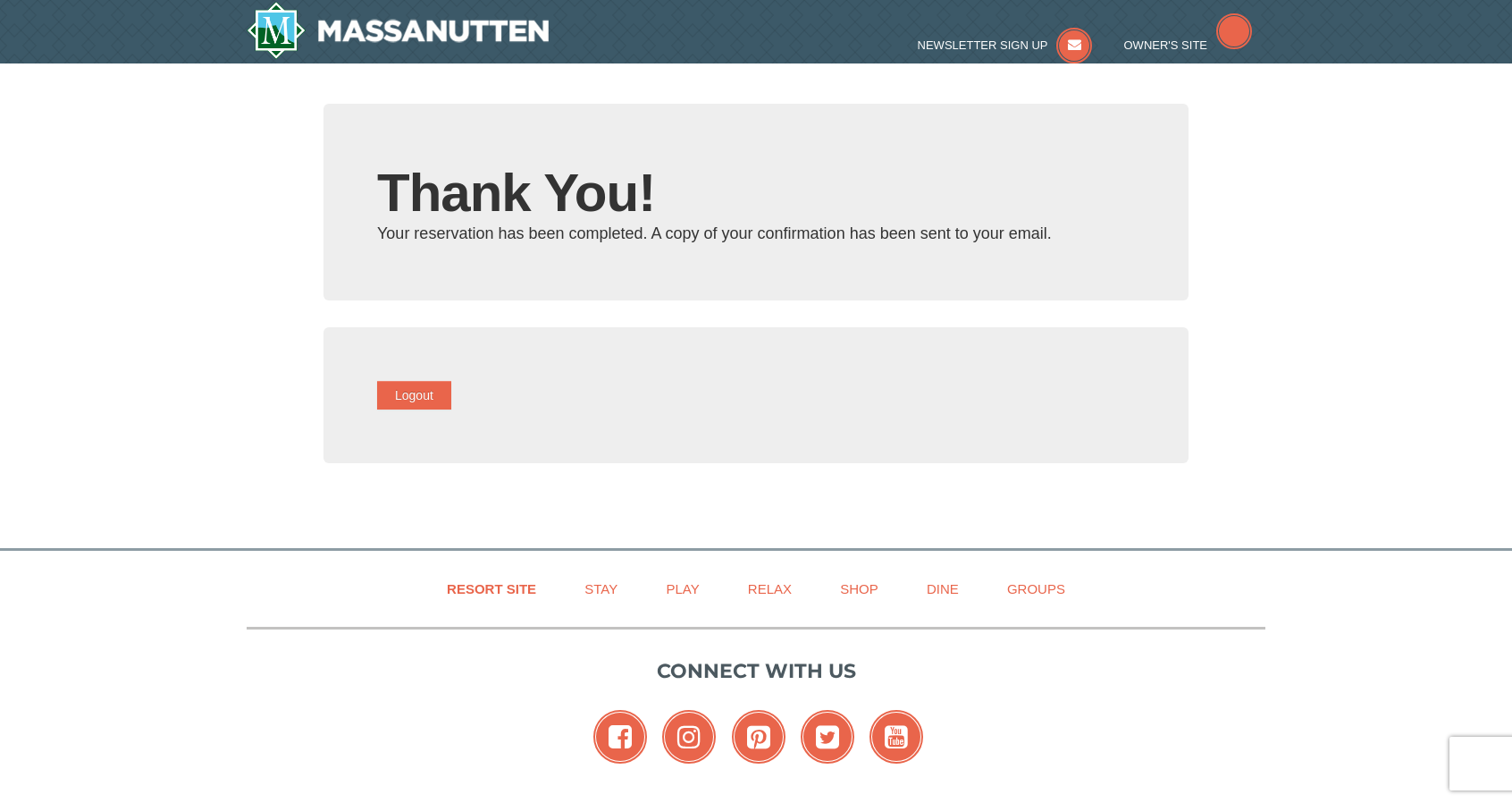
type input "[EMAIL_ADDRESS][DOMAIN_NAME]"
